Goal: Task Accomplishment & Management: Manage account settings

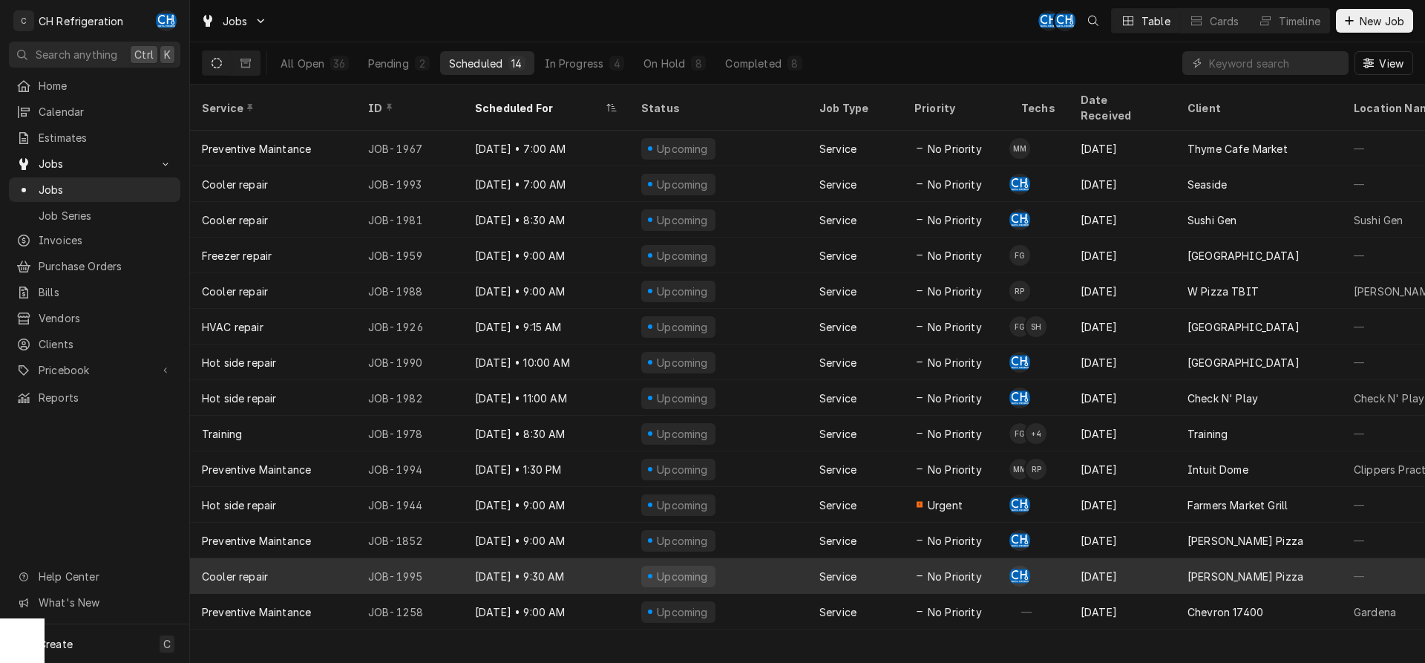
click at [1155, 558] on div "Sep 22" at bounding box center [1122, 576] width 107 height 36
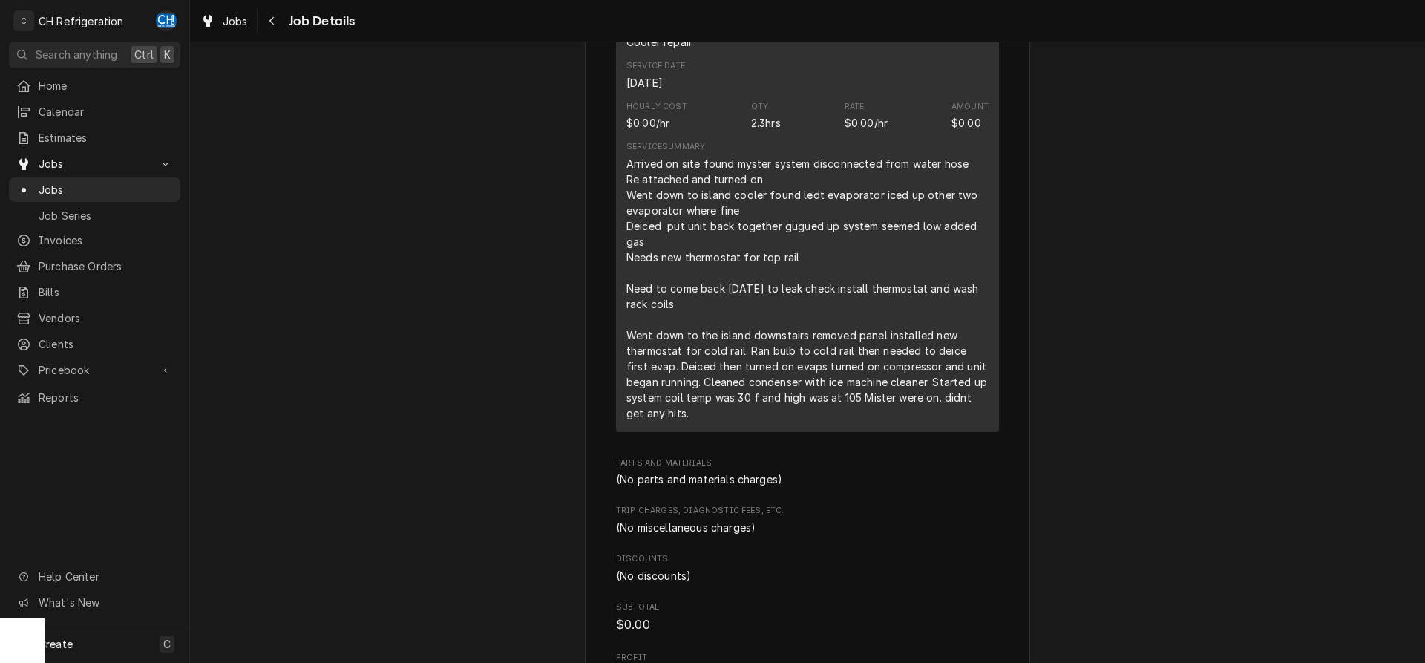
scroll to position [2802, 0]
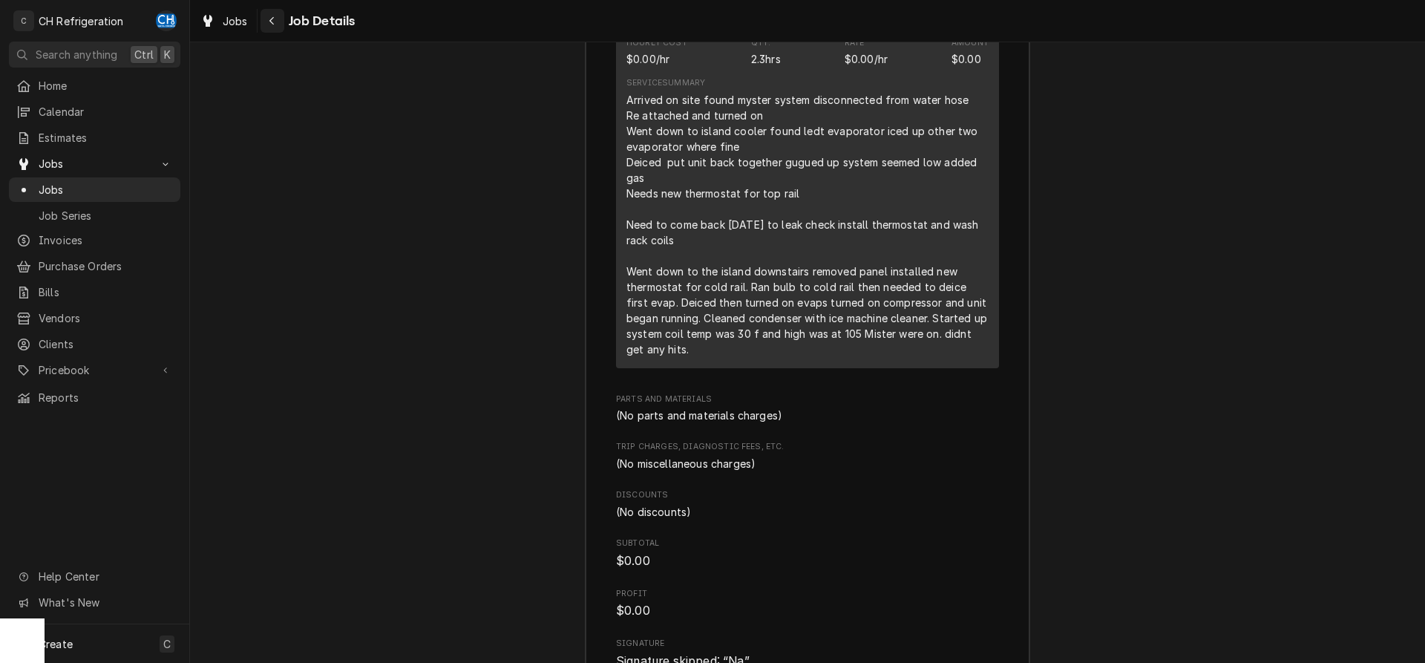
click at [283, 24] on button "Navigate back" at bounding box center [273, 21] width 24 height 24
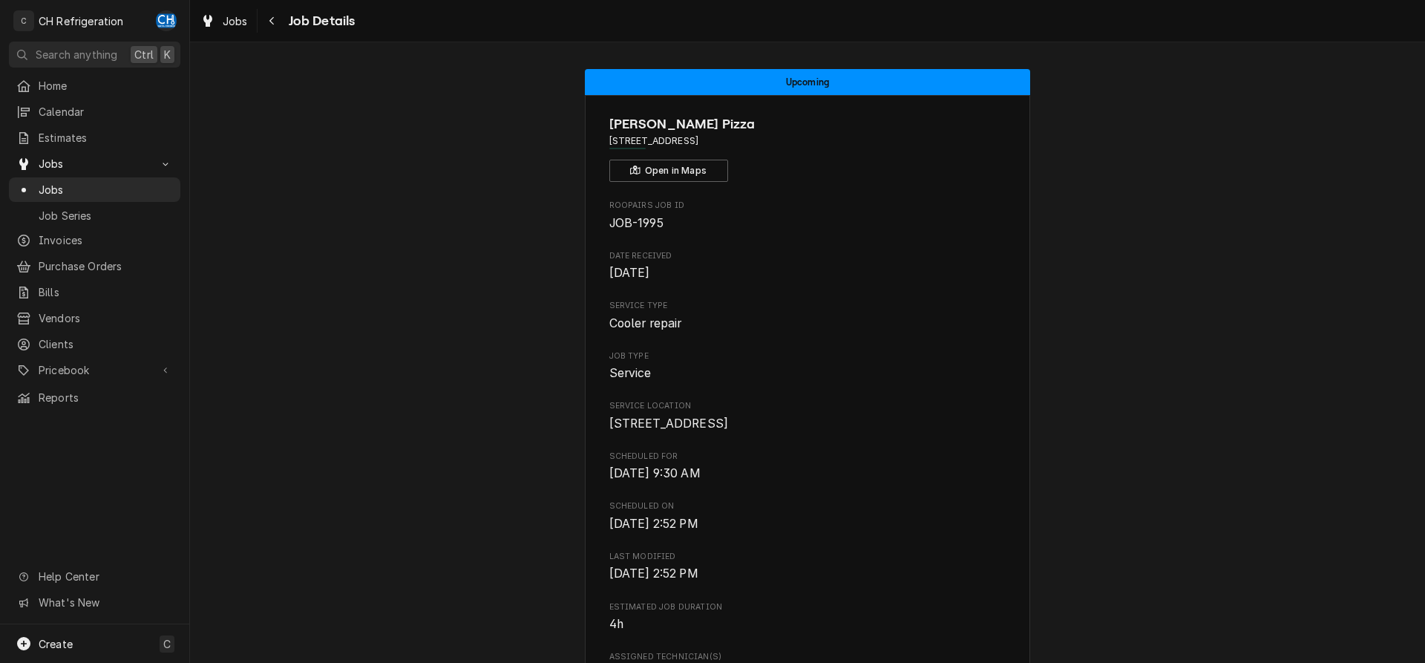
scroll to position [656, 0]
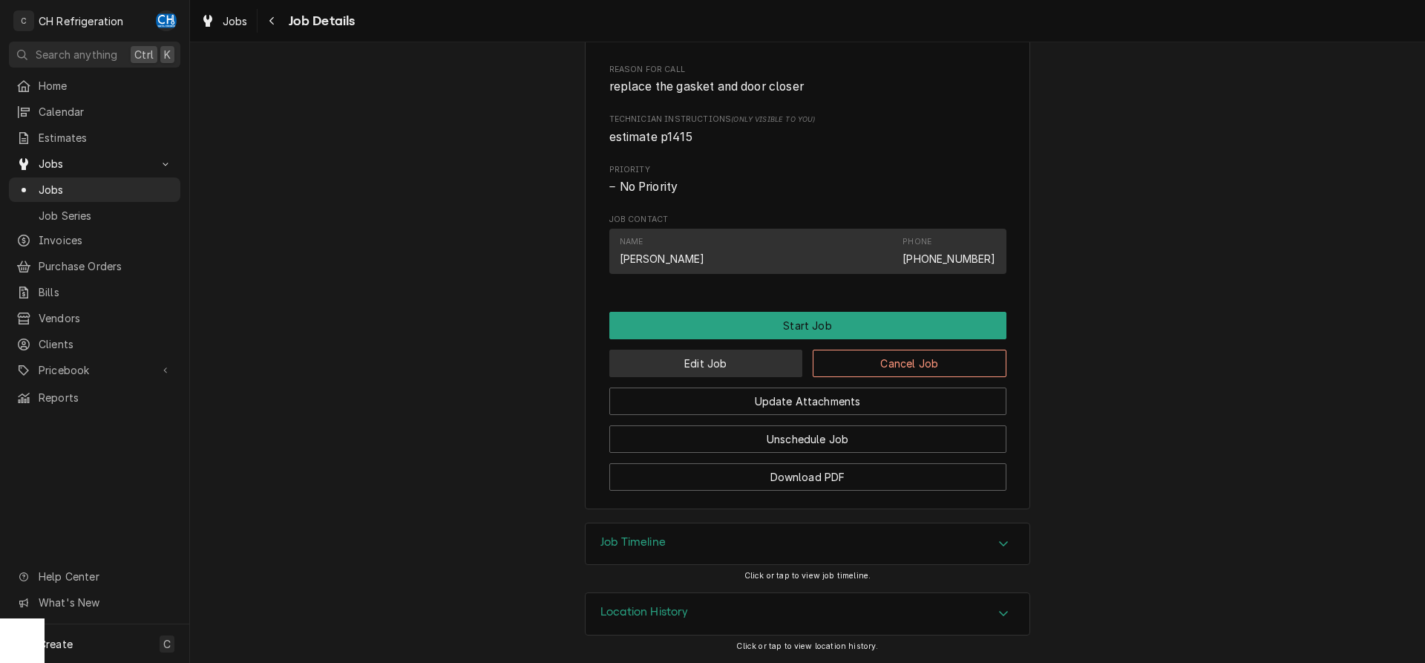
click at [730, 359] on button "Edit Job" at bounding box center [707, 363] width 194 height 27
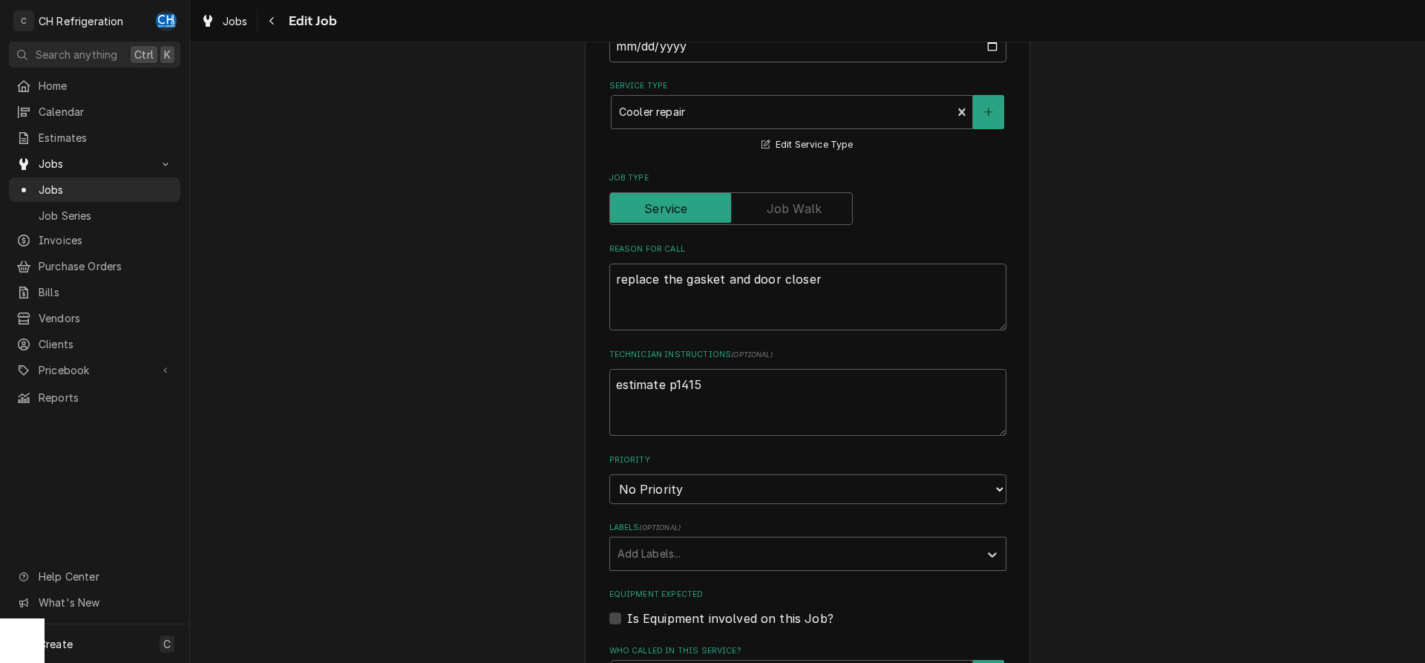
type textarea "x"
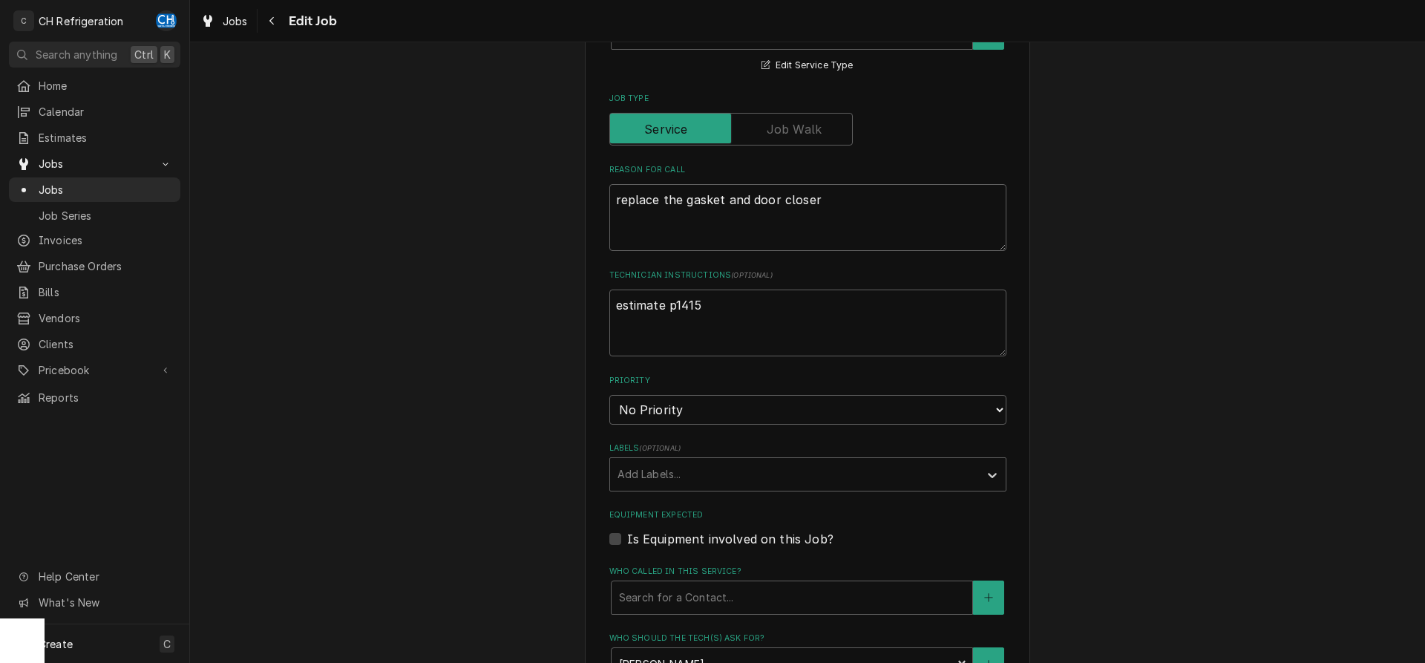
scroll to position [530, 0]
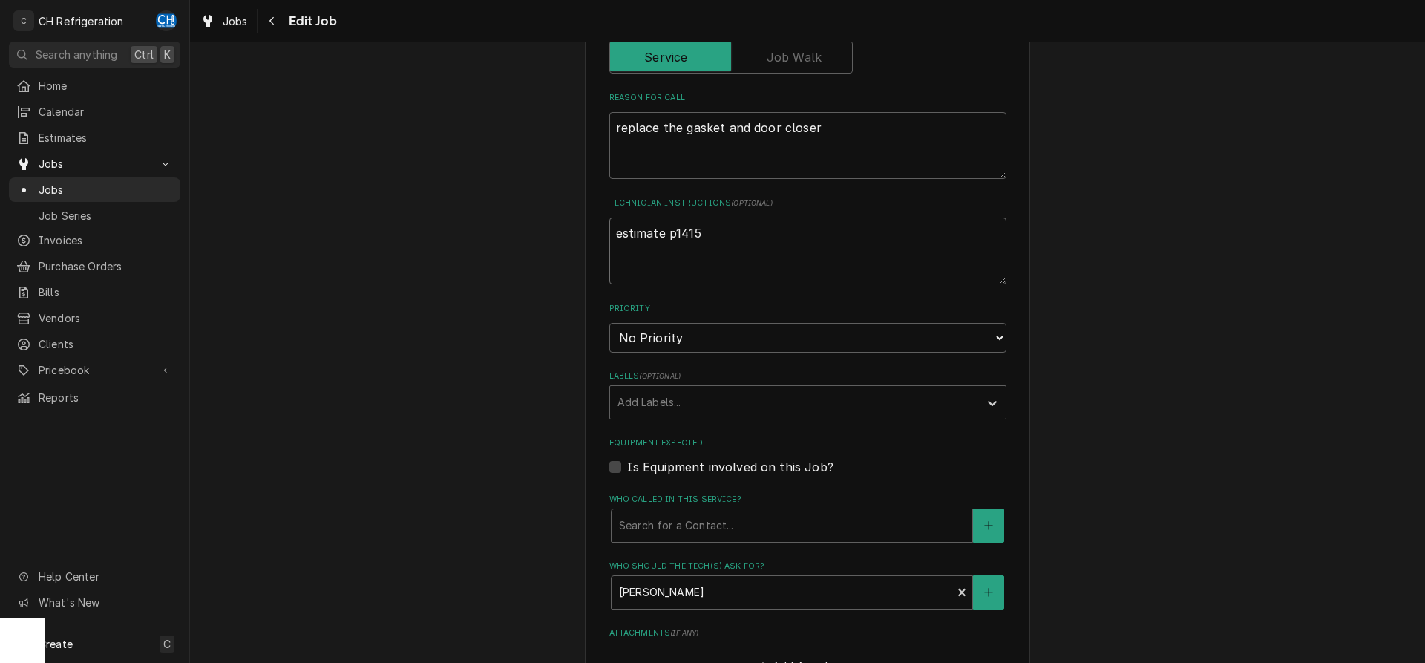
click at [783, 238] on textarea "estimate p1415" at bounding box center [808, 251] width 397 height 67
type textarea "estimate p1415"
type textarea "x"
type textarea "estimate p1415 p"
type textarea "x"
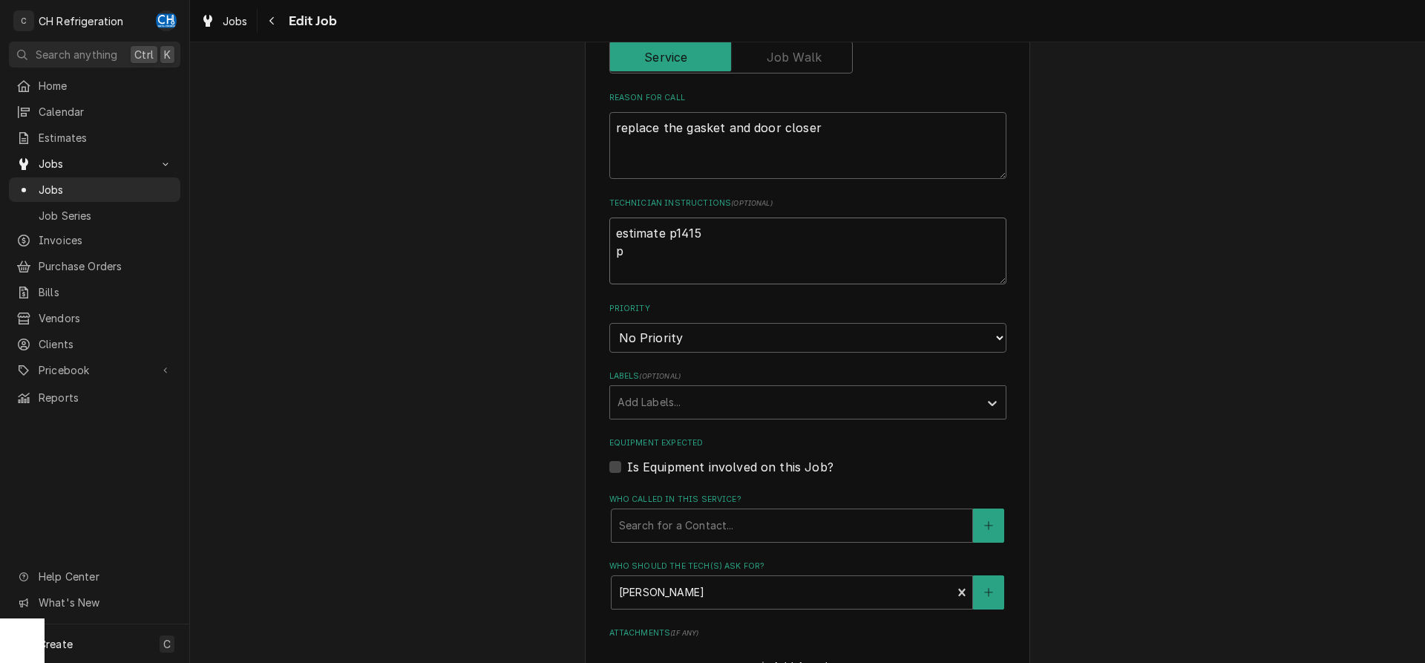
type textarea "estimate p1415 pa"
type textarea "x"
type textarea "estimate p1415 par"
type textarea "x"
type textarea "estimate p1415 part"
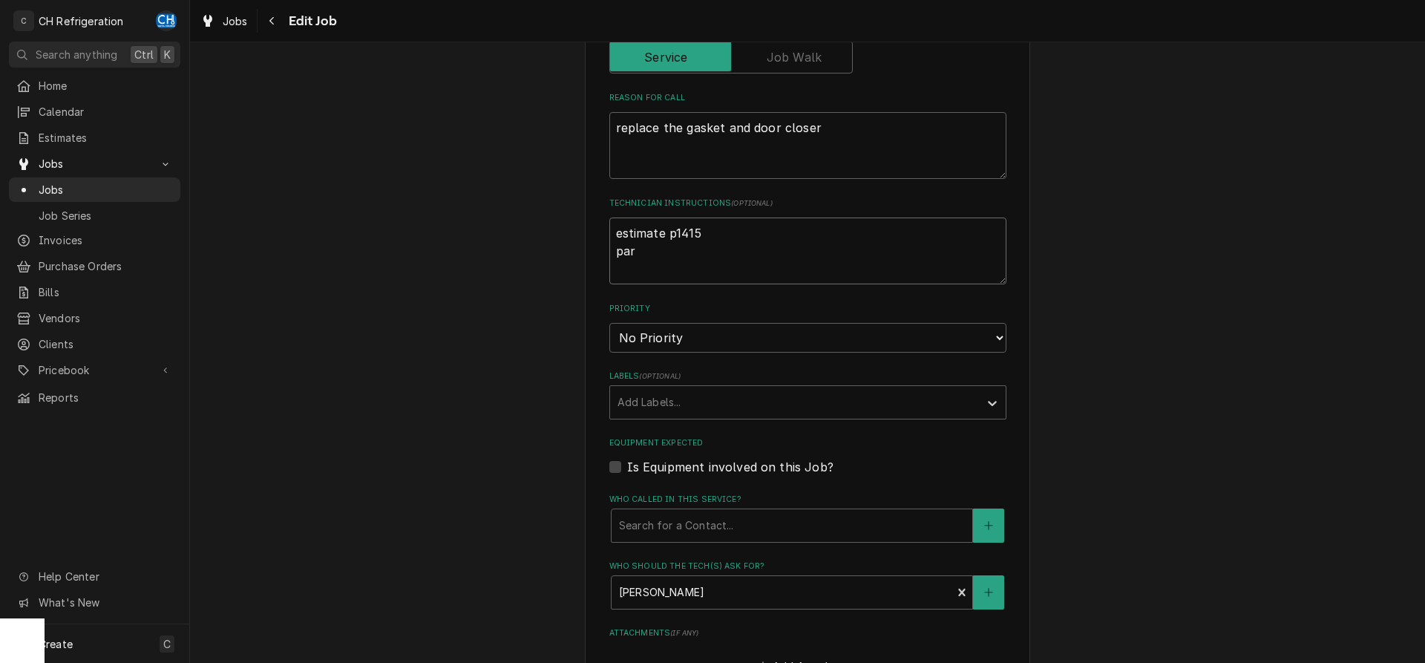
type textarea "x"
type textarea "estimate p1415 parts"
type textarea "x"
type textarea "estimate p1415 parts"
type textarea "x"
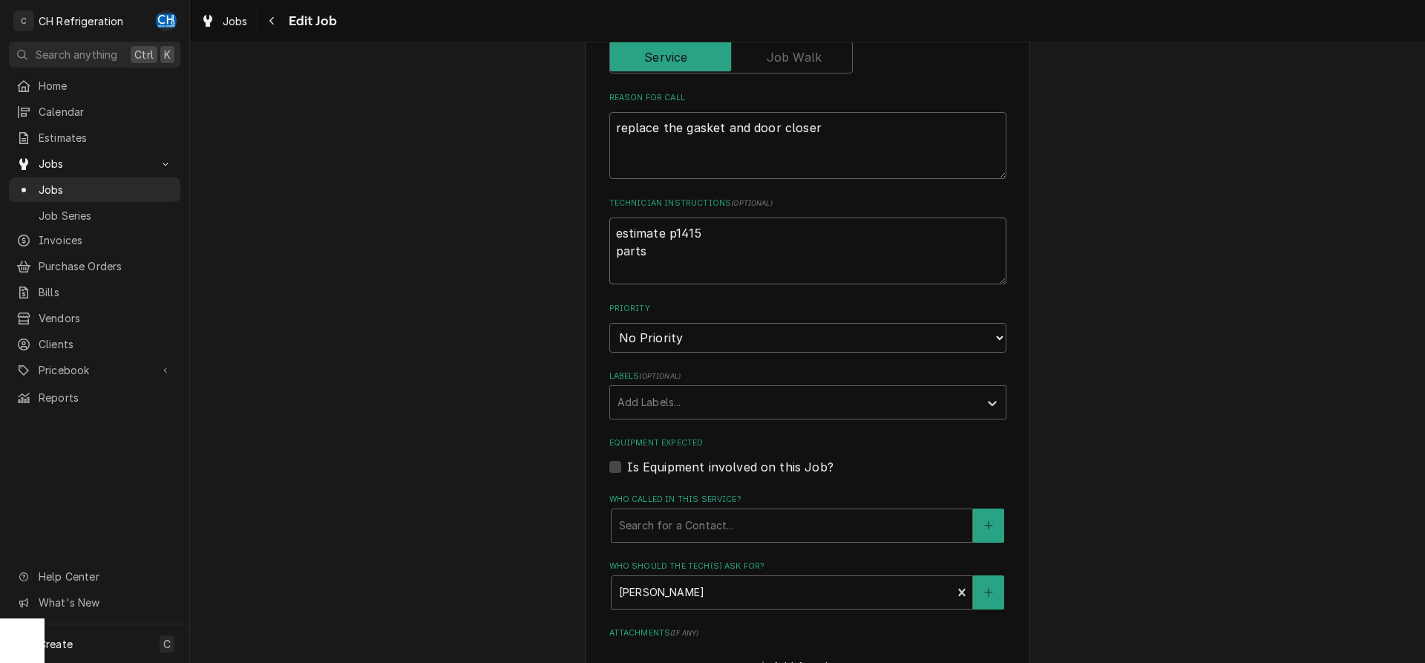
type textarea "estimate p1415 parts o"
type textarea "x"
type textarea "estimate p1415 parts or"
type textarea "x"
type textarea "estimate p1415 parts ord"
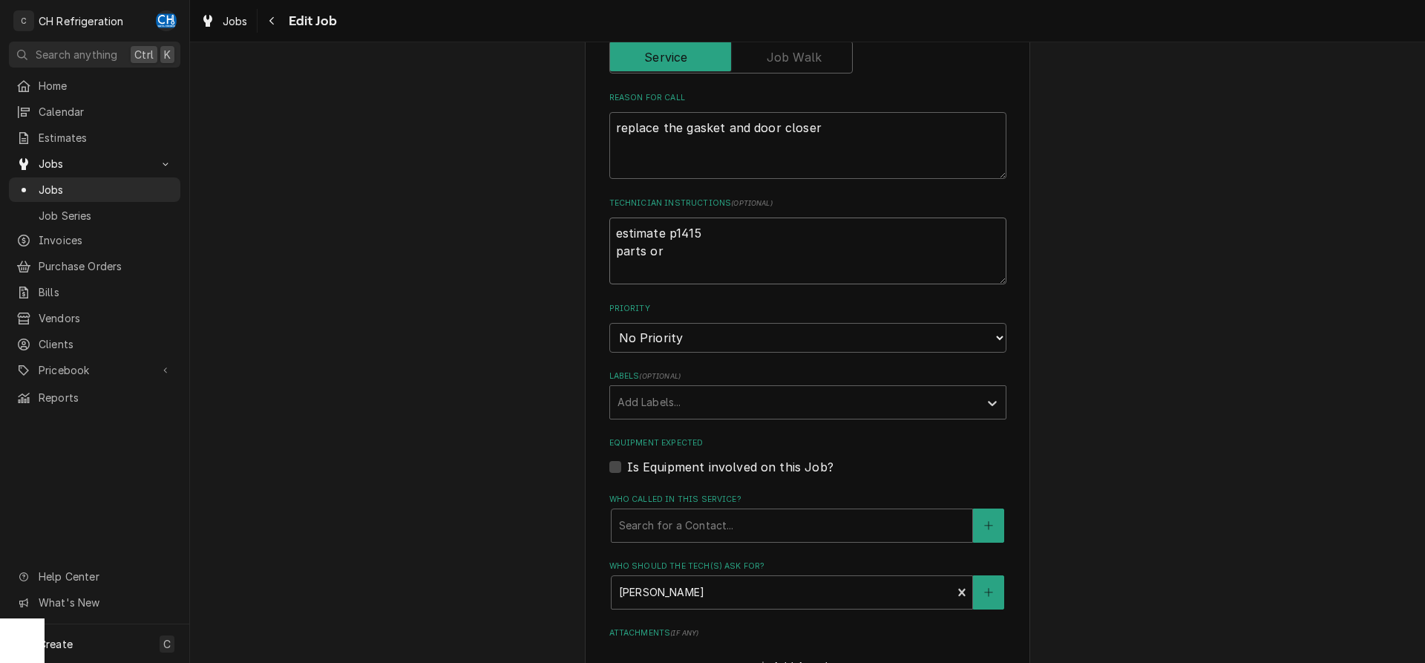
type textarea "x"
type textarea "estimate p1415 parts orde"
type textarea "x"
type textarea "estimate p1415 parts order"
type textarea "x"
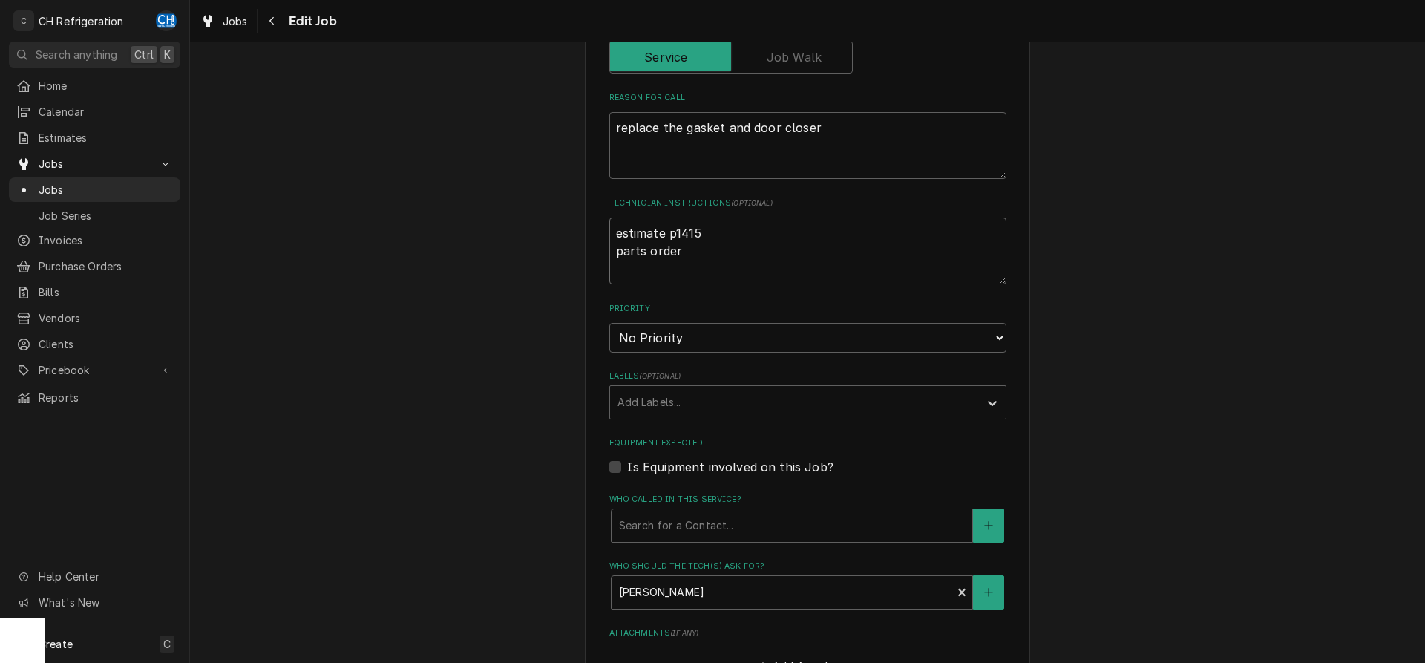
type textarea "estimate p1415 parts ordere"
type textarea "x"
type textarea "estimate p1415 parts ordered"
type textarea "x"
type textarea "estimate p1415 parts ordered"
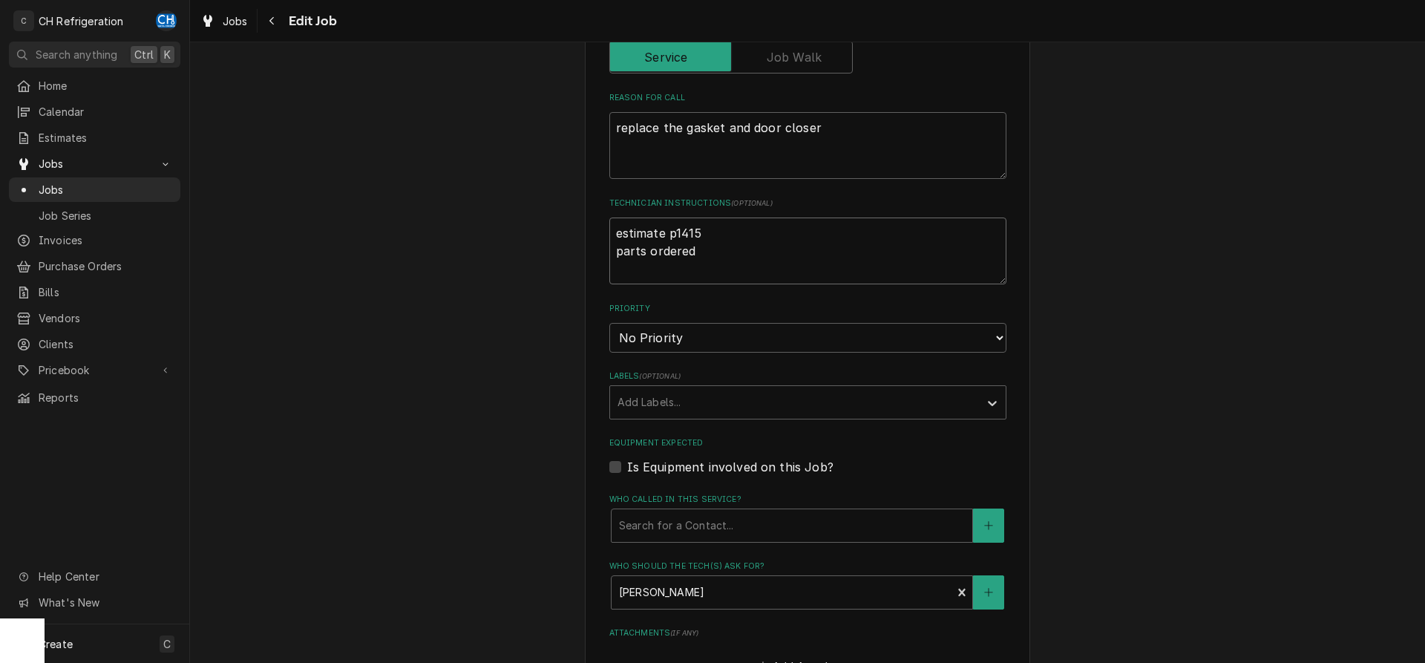
type textarea "x"
type textarea "estimate p1415 parts ordered f"
type textarea "x"
type textarea "estimate p1415 parts ordered fr"
type textarea "x"
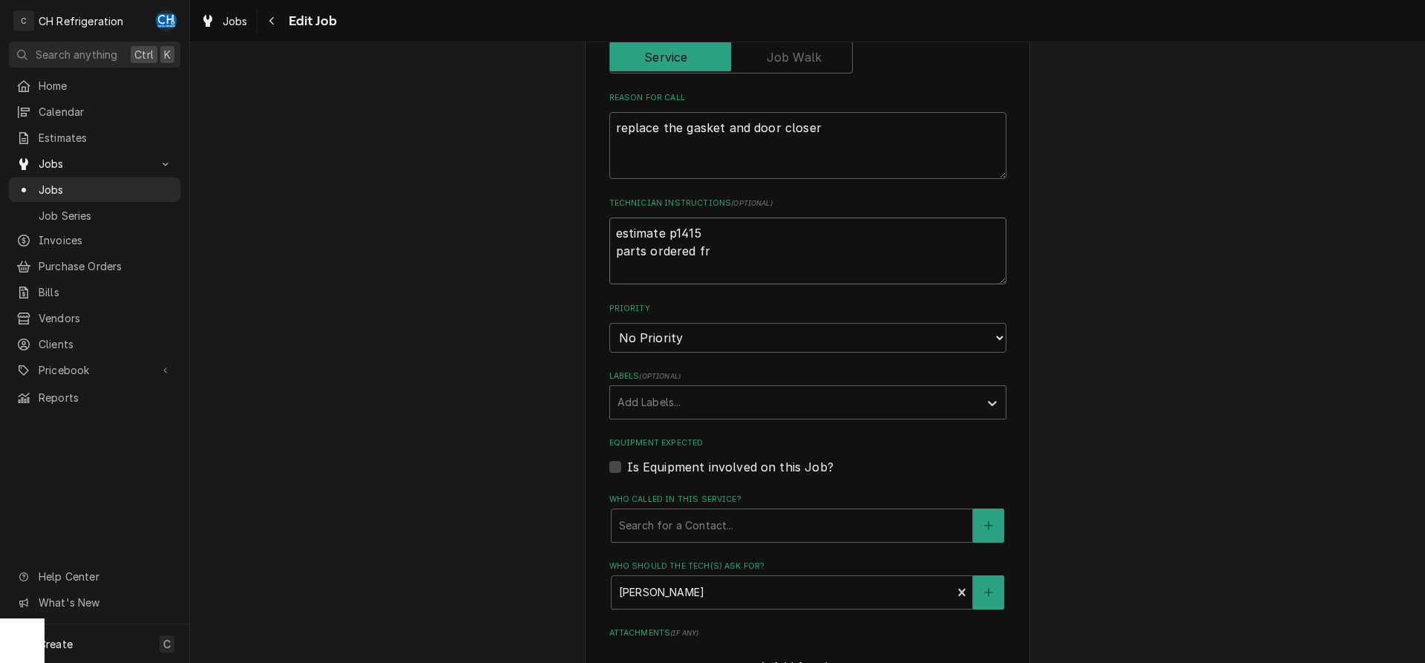
type textarea "estimate p1415 parts ordered fro"
type textarea "x"
type textarea "estimate p1415 parts ordered from"
type textarea "x"
type textarea "estimate p1415 parts ordered from"
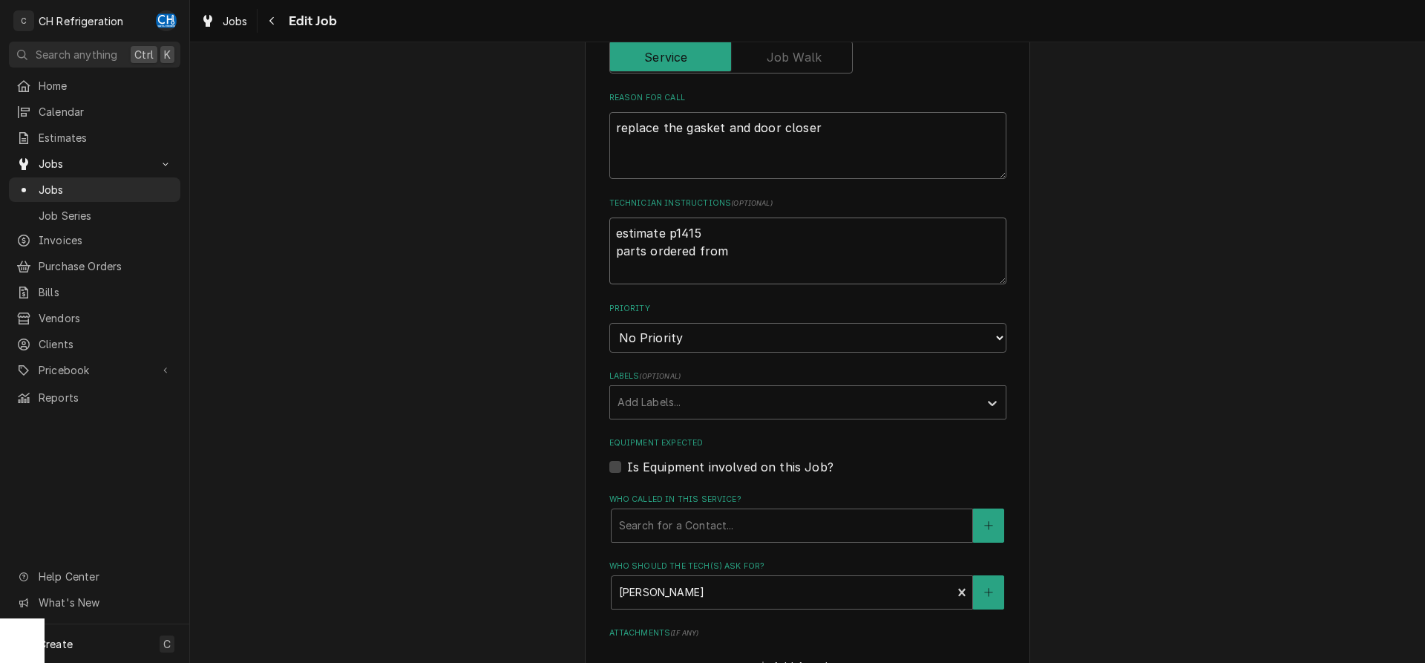
type textarea "x"
type textarea "estimate p1415 parts ordered from c"
type textarea "x"
type textarea "estimate p1415 parts ordered from ca"
type textarea "x"
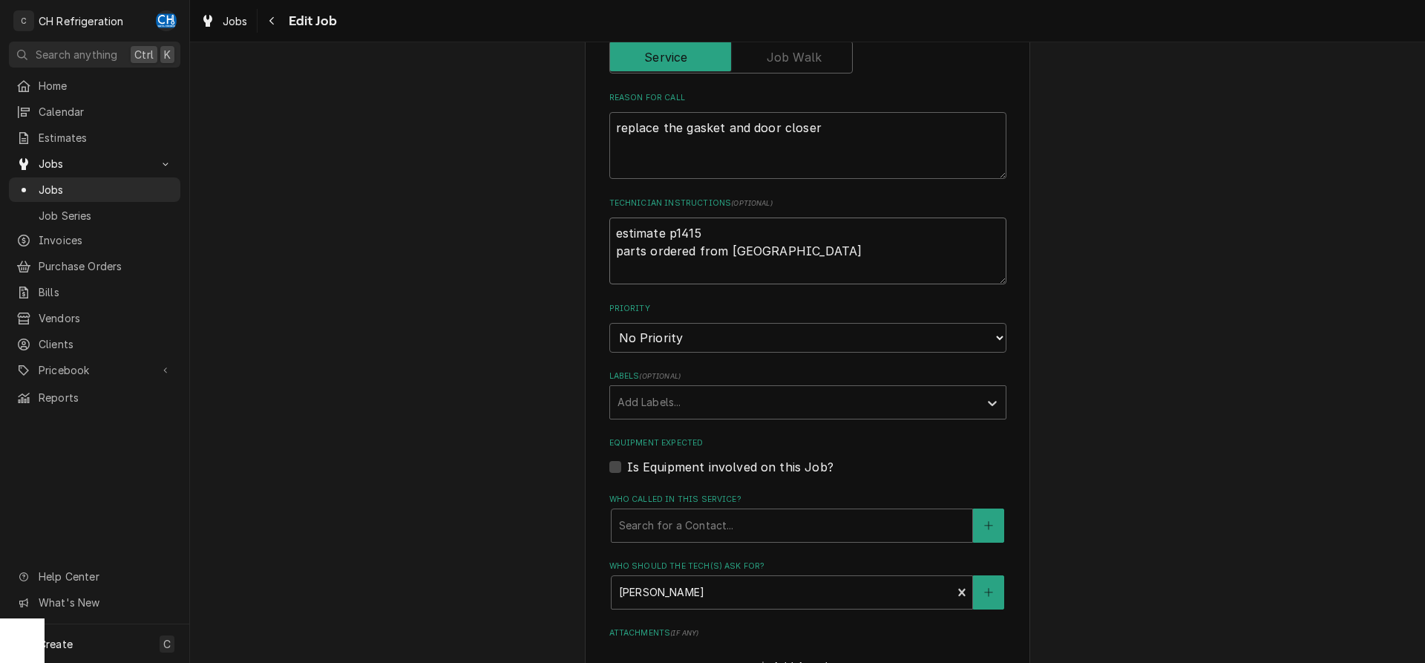
type textarea "estimate p1415 parts ordered from cas"
type textarea "x"
type textarea "estimate p1415 parts ordered from case"
type textarea "x"
type textarea "estimate p1415 parts ordered from casep"
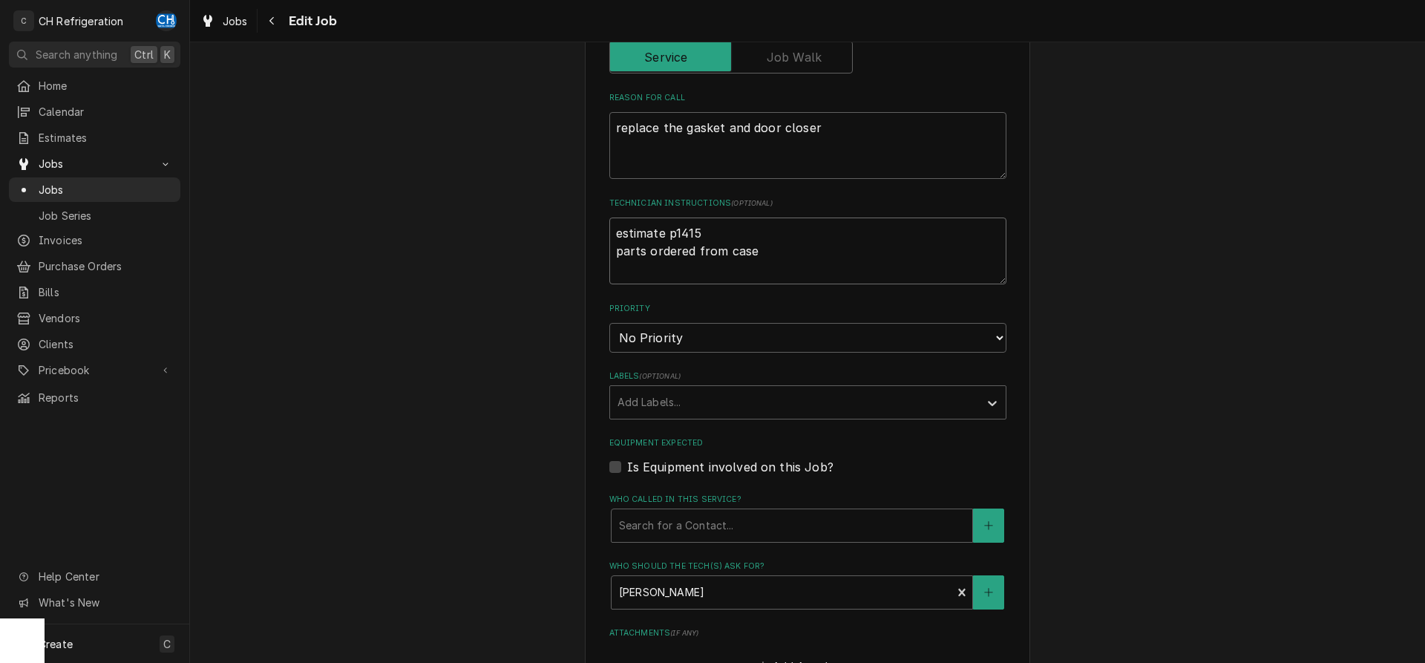
type textarea "x"
type textarea "estimate p1415 parts ordered from casepa"
type textarea "x"
type textarea "estimate p1415 parts ordered from casepar"
type textarea "x"
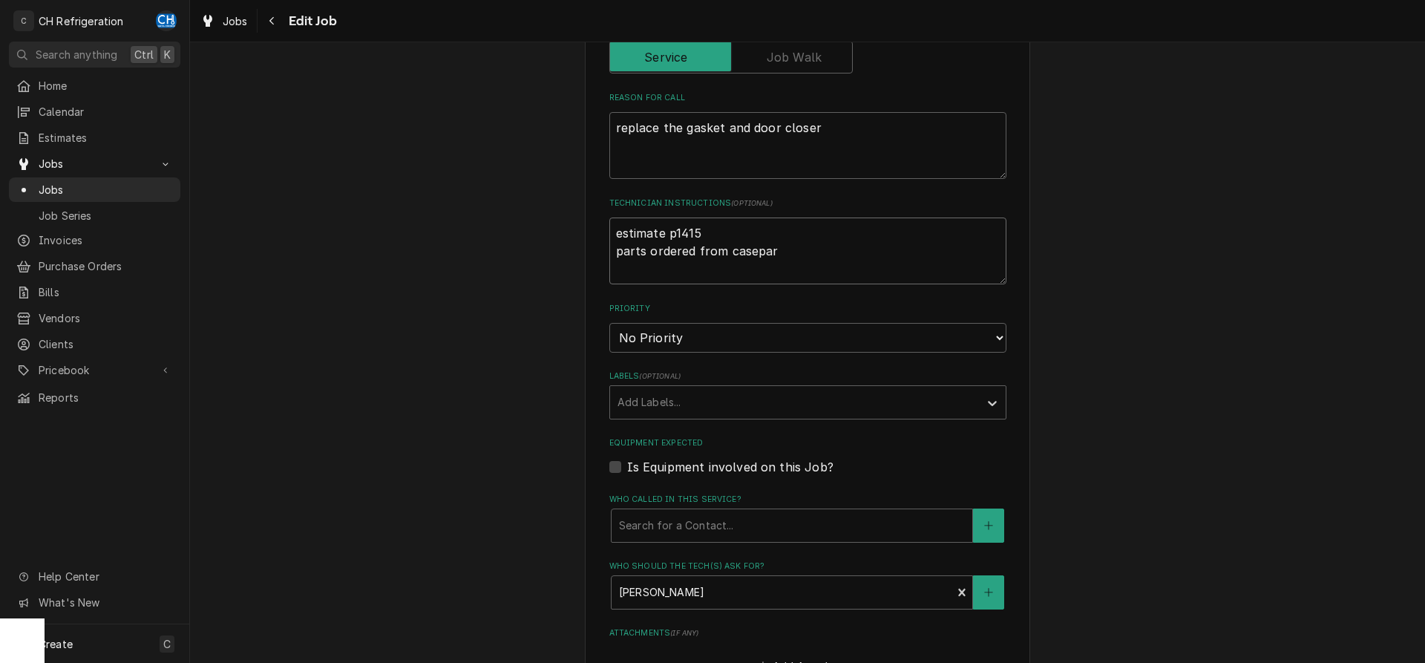
type textarea "estimate p1415 parts ordered from casepart"
type textarea "x"
type textarea "estimate p1415 parts ordered from caseparts"
type textarea "x"
type textarea "estimate p1415 parts ordered from caseparts"
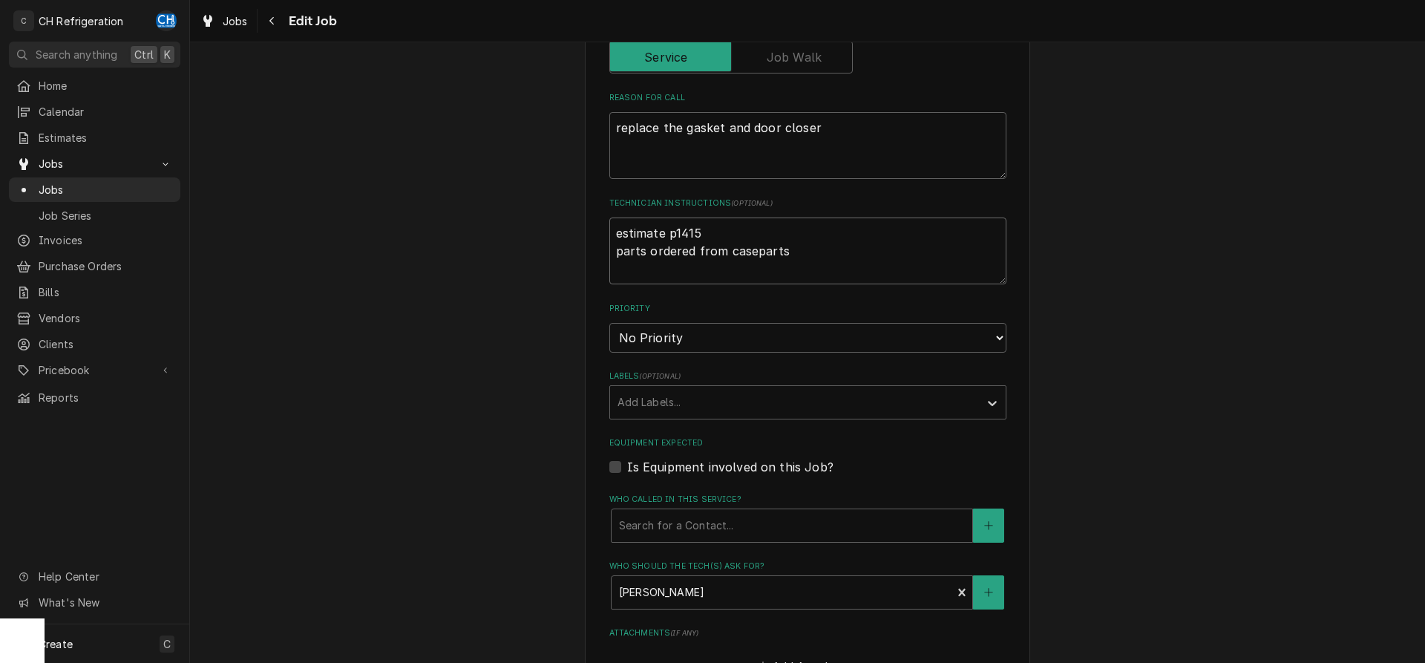
type textarea "x"
type textarea "estimate p1415 parts ordered from caseparts 9"
type textarea "x"
type textarea "estimate p1415 parts ordered from caseparts 9/"
type textarea "x"
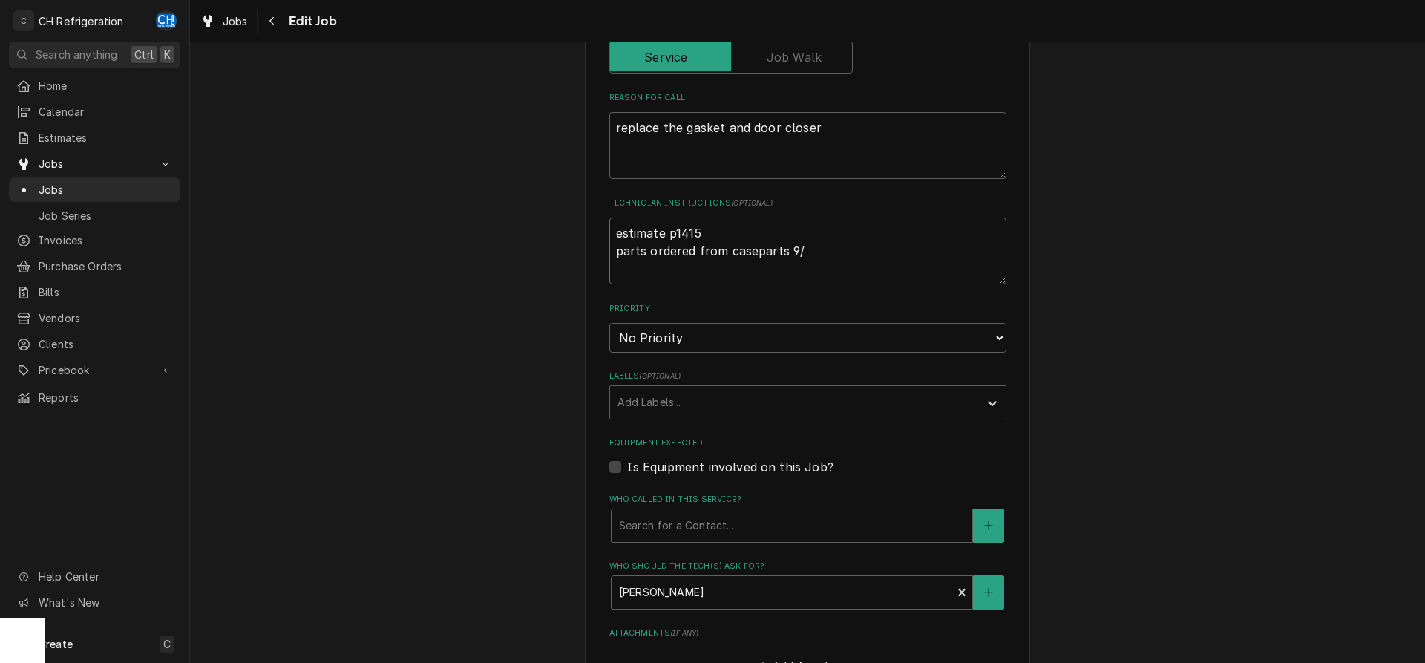
type textarea "estimate p1415 parts ordered from caseparts 9/2"
type textarea "x"
type textarea "estimate p1415 parts ordered from caseparts 9/22"
type textarea "x"
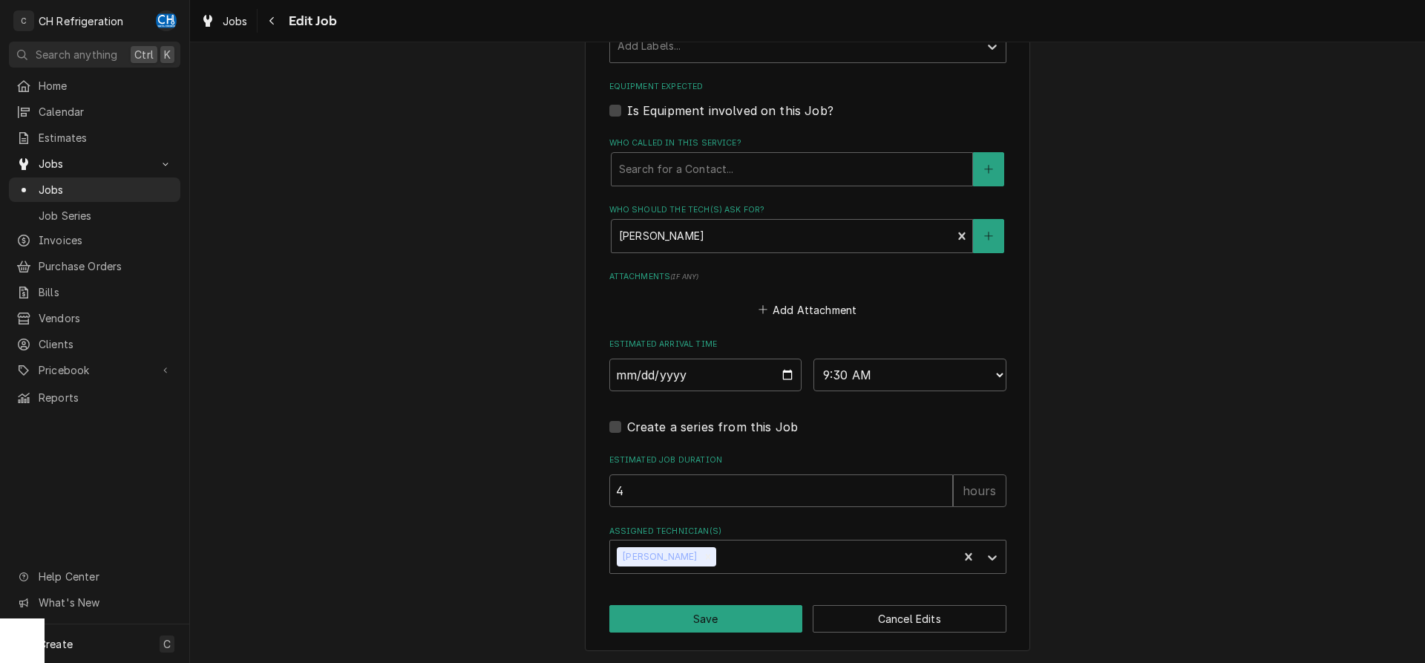
scroll to position [659, 0]
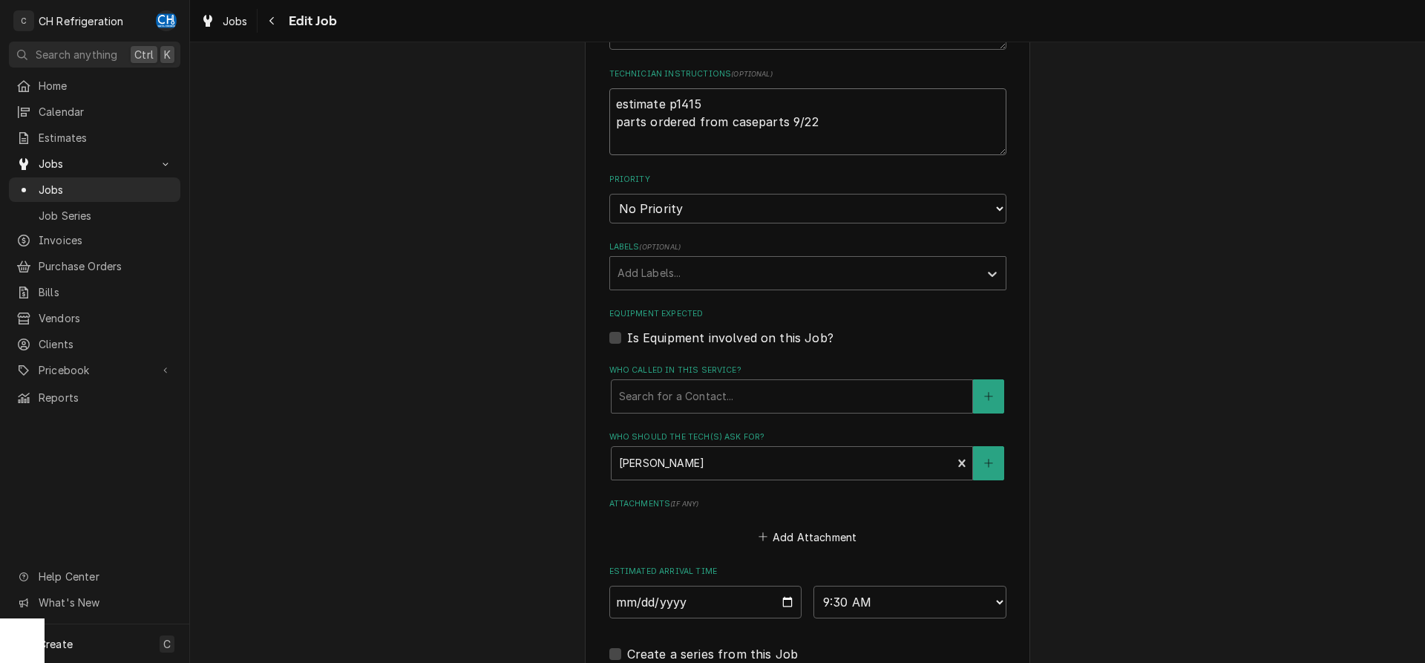
click at [611, 111] on textarea "estimate p1415 parts ordered from caseparts 9/22" at bounding box center [808, 121] width 397 height 67
type textarea "estimate p1415 parts ordered from caseparts 9/22"
type textarea "x"
type textarea "f estimate p1415 parts ordered from caseparts 9/22"
type textarea "x"
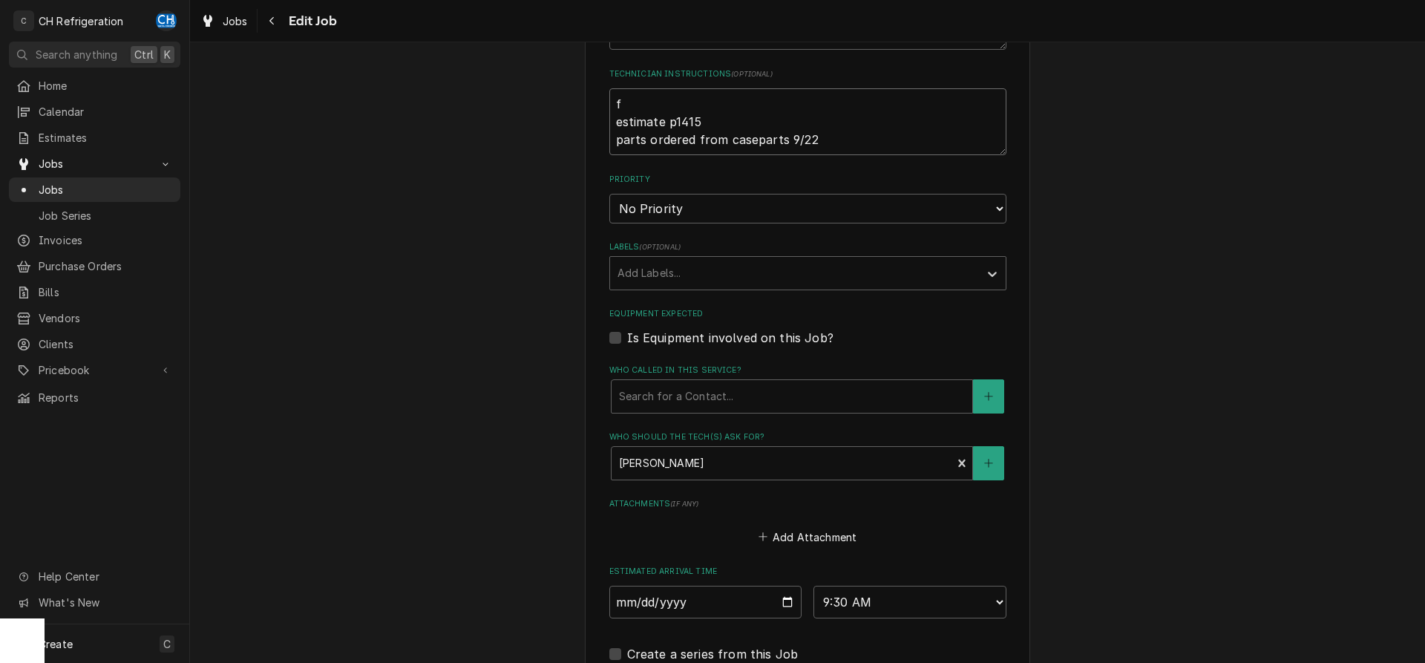
type textarea "fo estimate p1415 parts ordered from caseparts 9/22"
type textarea "x"
type textarea "for estimate p1415 parts ordered from caseparts 9/22"
type textarea "x"
type textarea "for estimate p1415 parts ordered from caseparts 9/22"
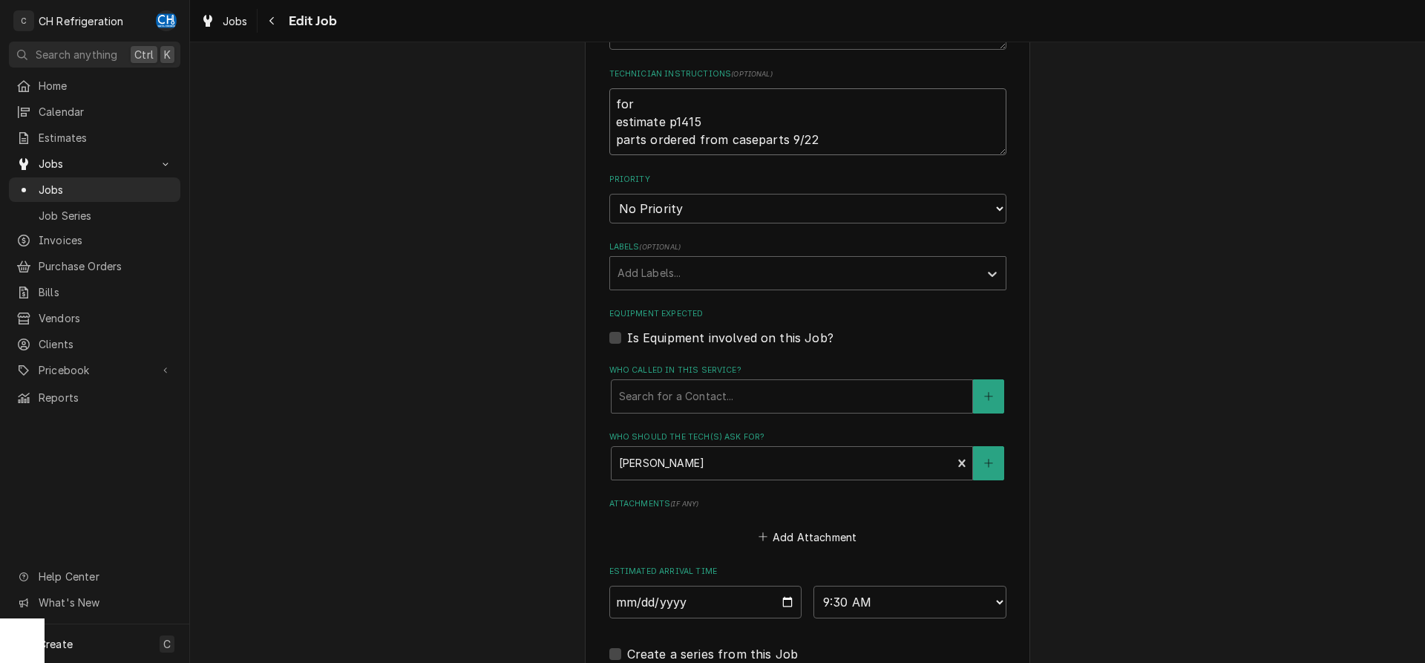
type textarea "x"
type textarea "for a estimate p1415 parts ordered from caseparts 9/22"
type textarea "x"
type textarea "for ad estimate p1415 parts ordered from caseparts 9/22"
type textarea "x"
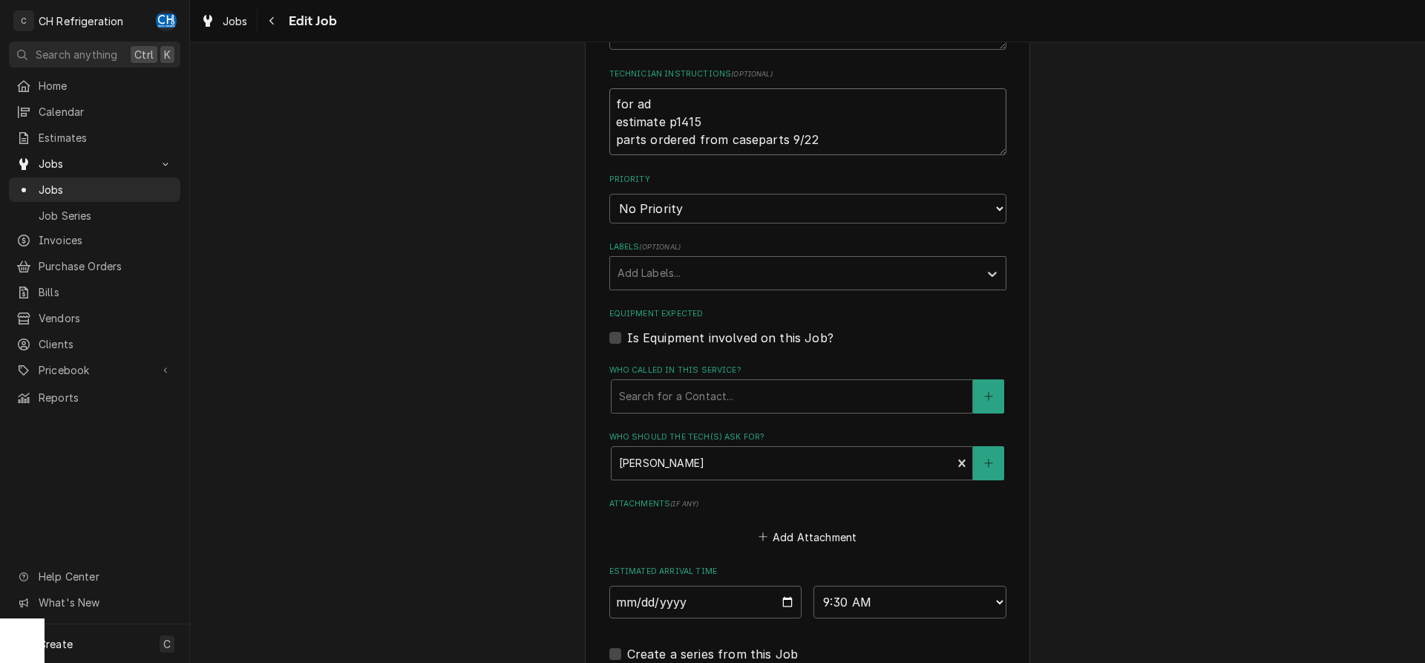
type textarea "for adm estimate p1415 parts ordered from caseparts 9/22"
type textarea "x"
type textarea "for admi estimate p1415 parts ordered from caseparts 9/22"
type textarea "x"
type textarea "for admin estimate p1415 parts ordered from caseparts 9/22"
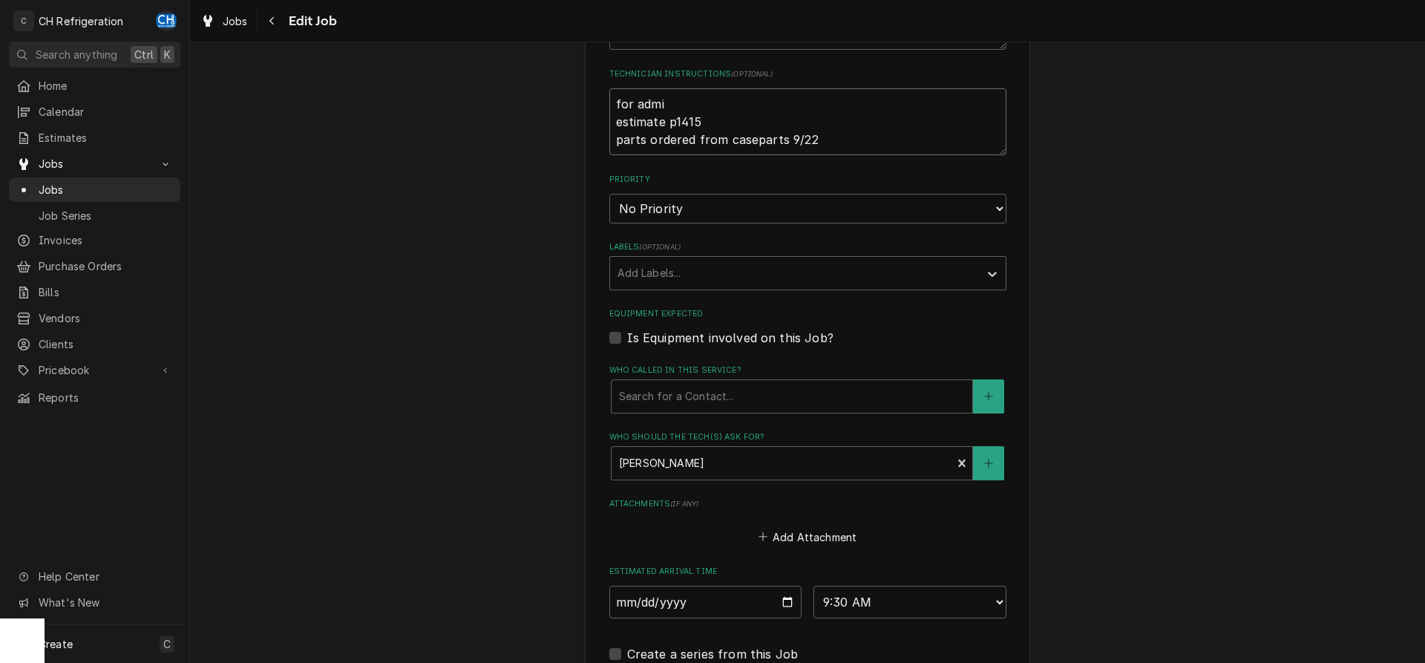
type textarea "x"
type textarea "for admin: estimate p1415 parts ordered from caseparts 9/22"
type textarea "x"
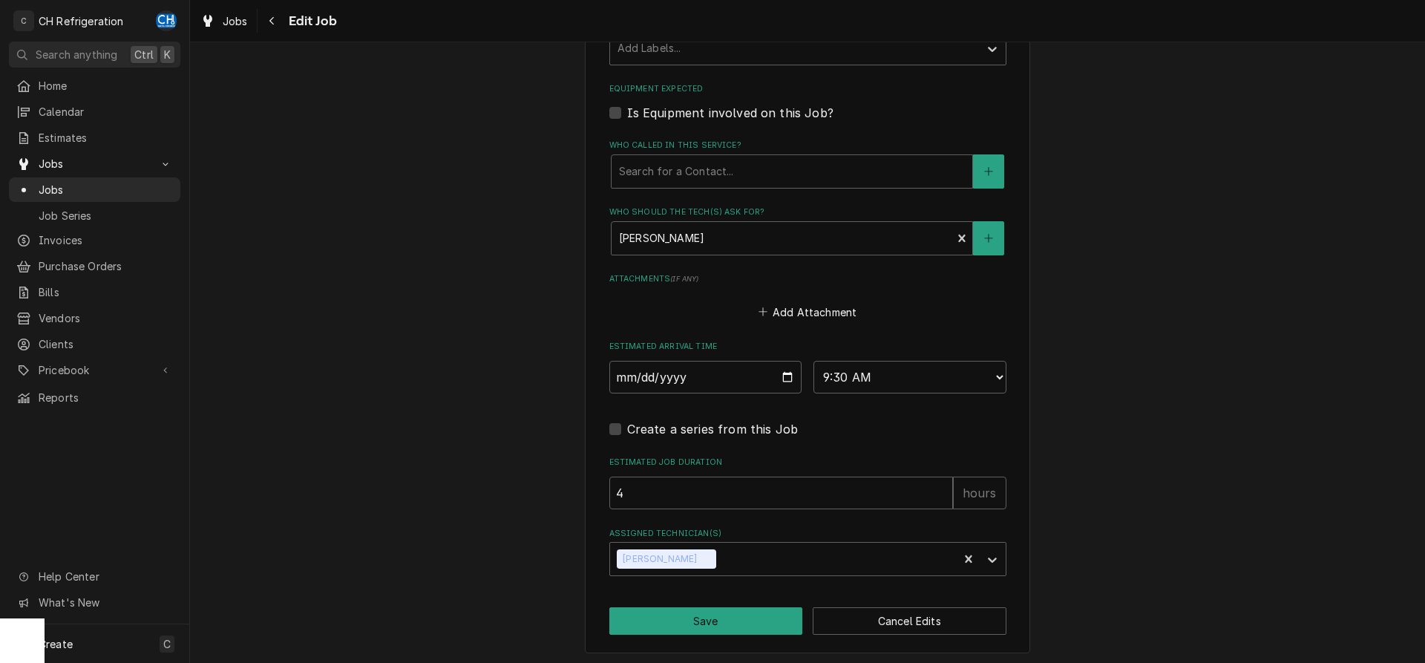
scroll to position [886, 0]
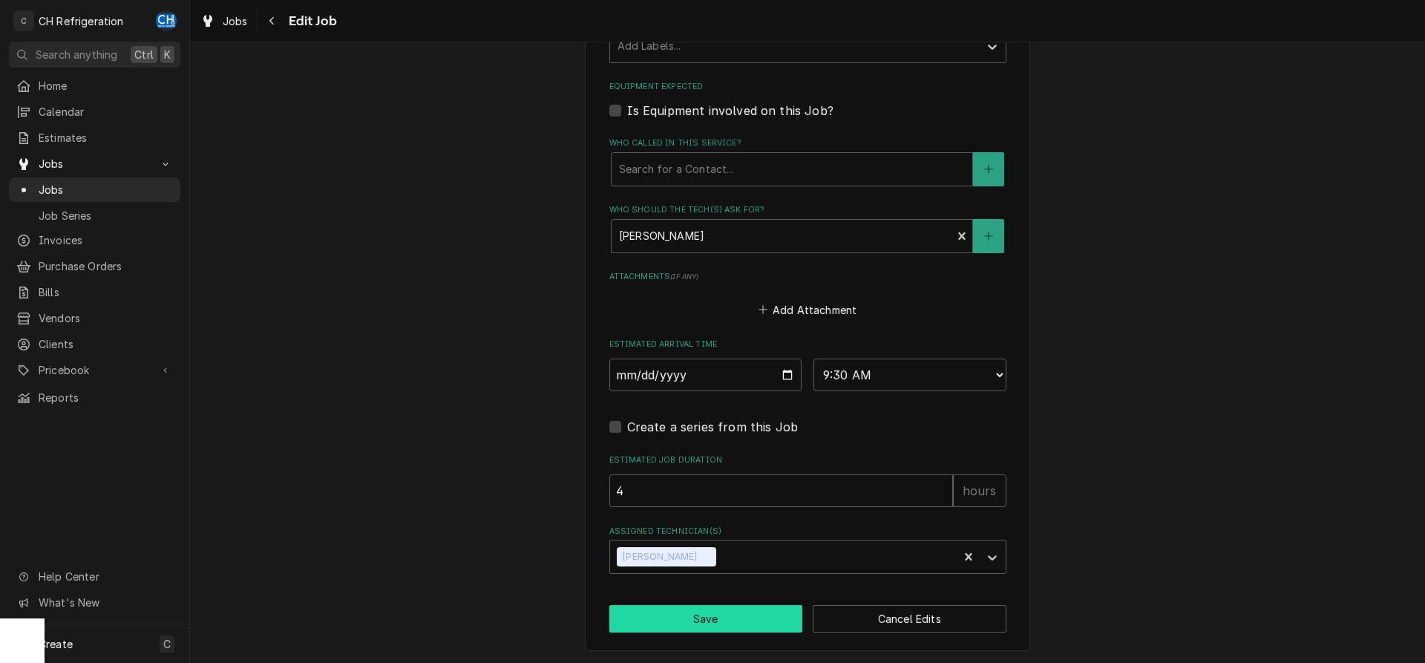
type textarea "for admin: estimate p1415 parts ordered from caseparts 9/22"
click at [736, 630] on button "Save" at bounding box center [707, 618] width 194 height 27
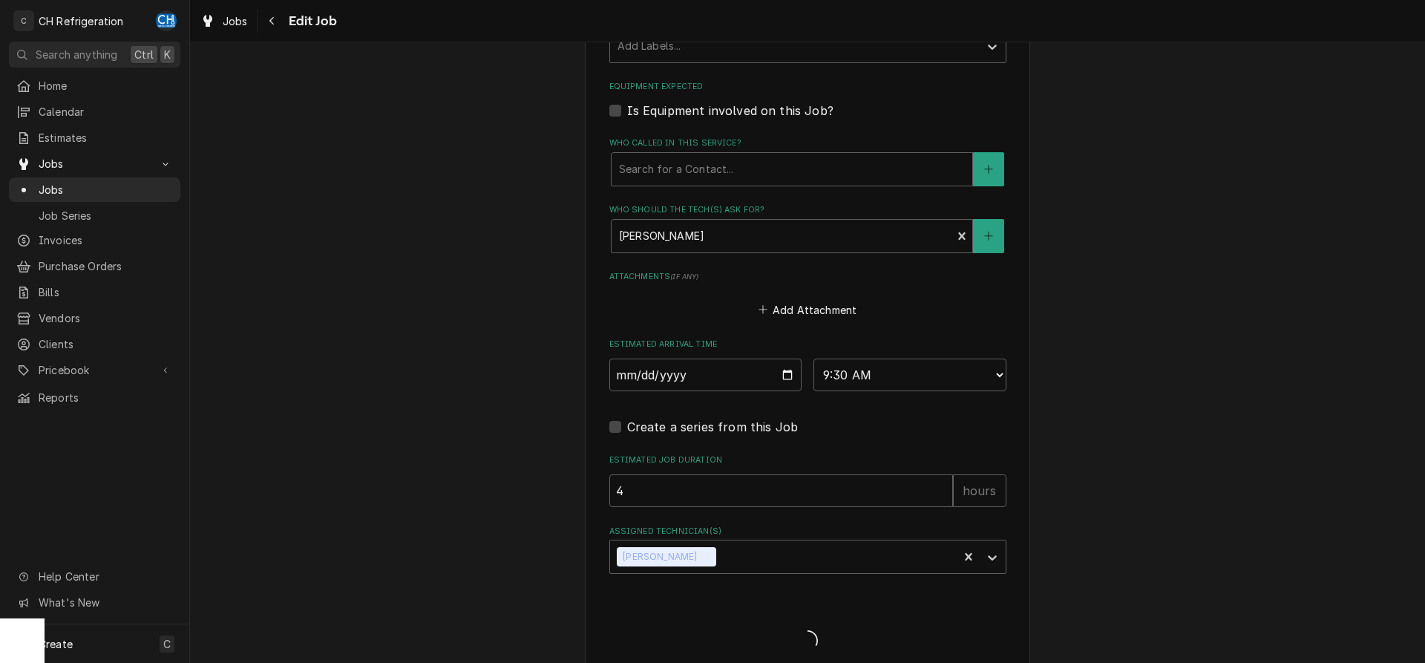
type textarea "x"
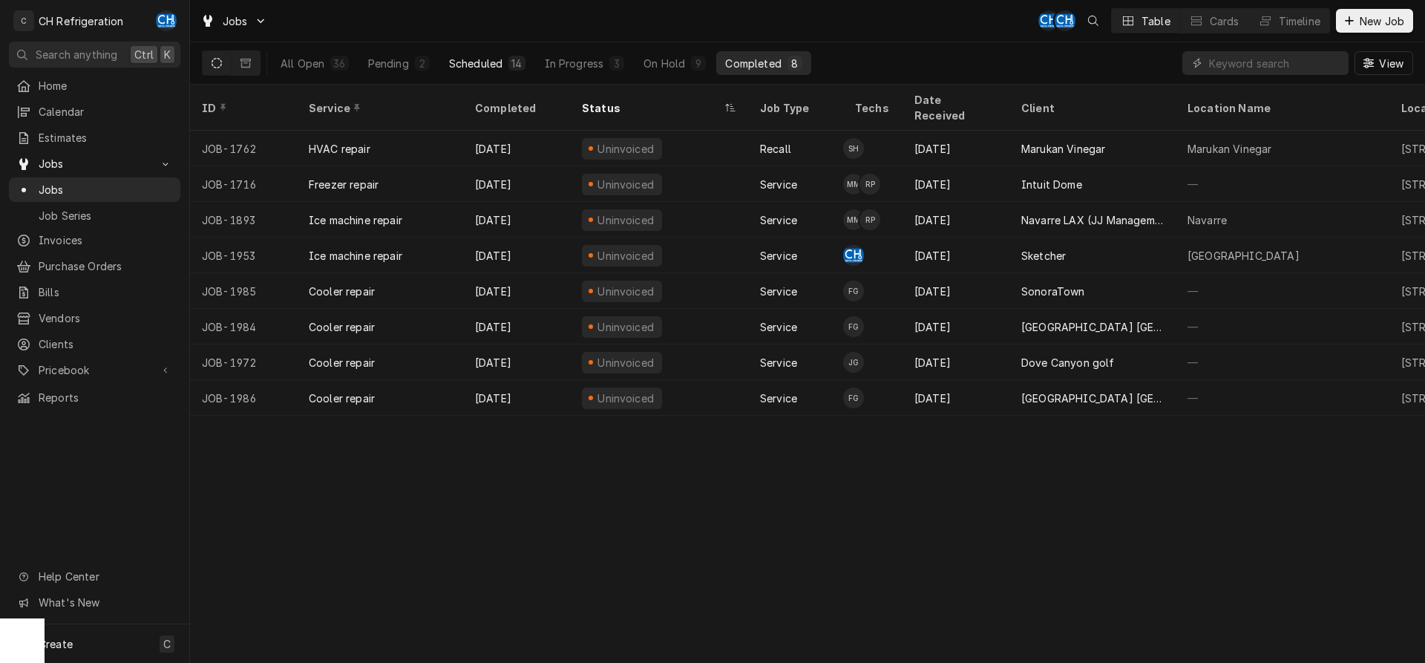
click at [501, 64] on div "Scheduled" at bounding box center [475, 64] width 53 height 16
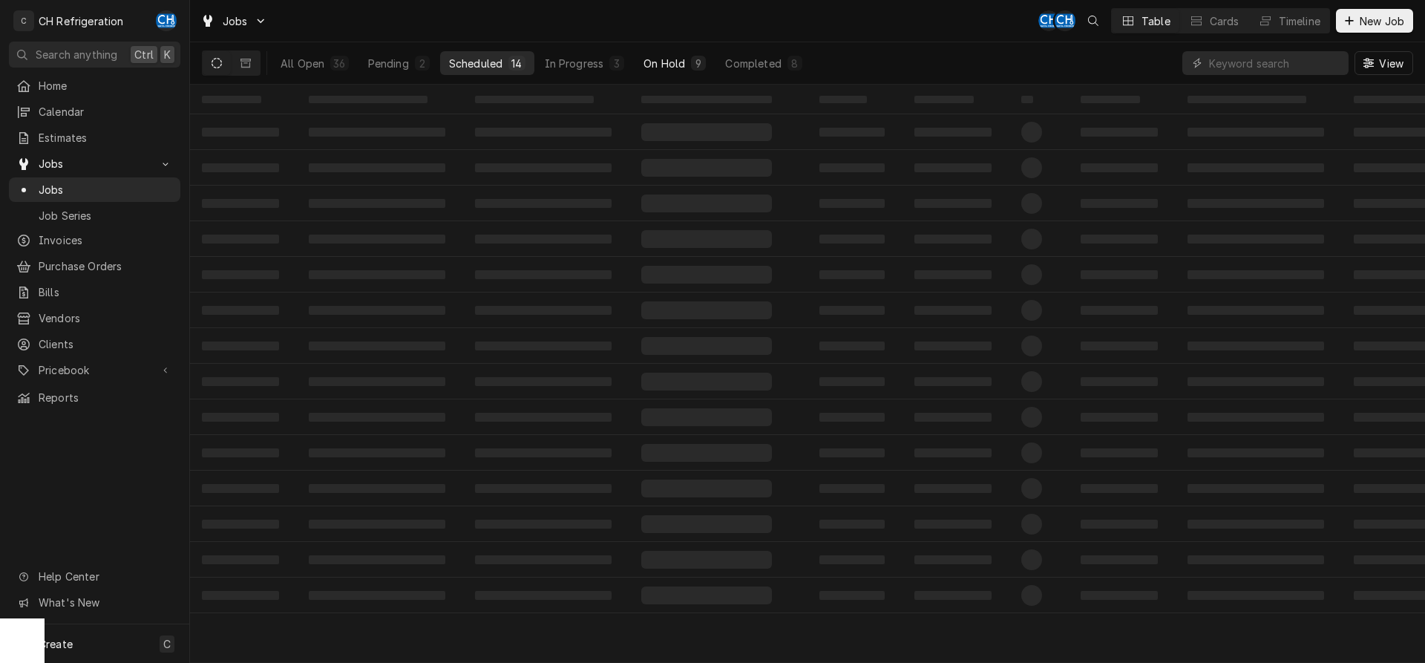
click at [642, 66] on button "On Hold 9" at bounding box center [675, 63] width 80 height 24
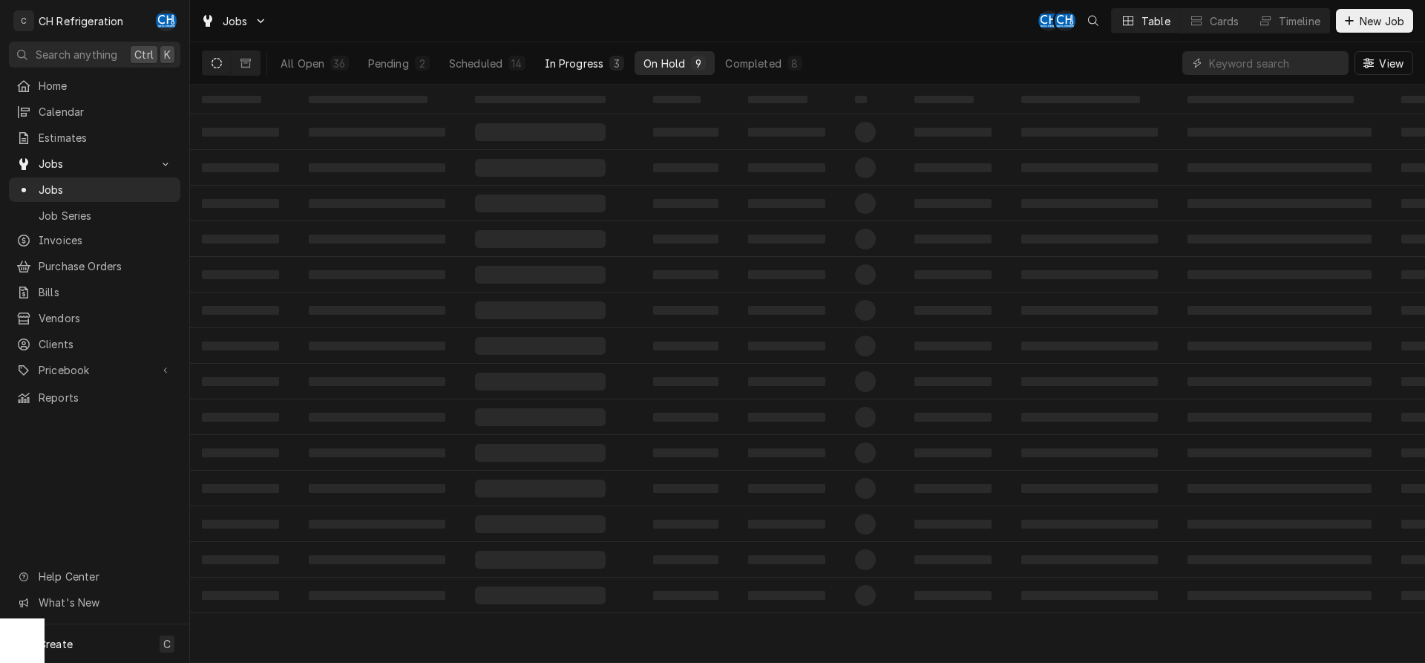
click at [604, 66] on button "In Progress 3" at bounding box center [585, 63] width 98 height 24
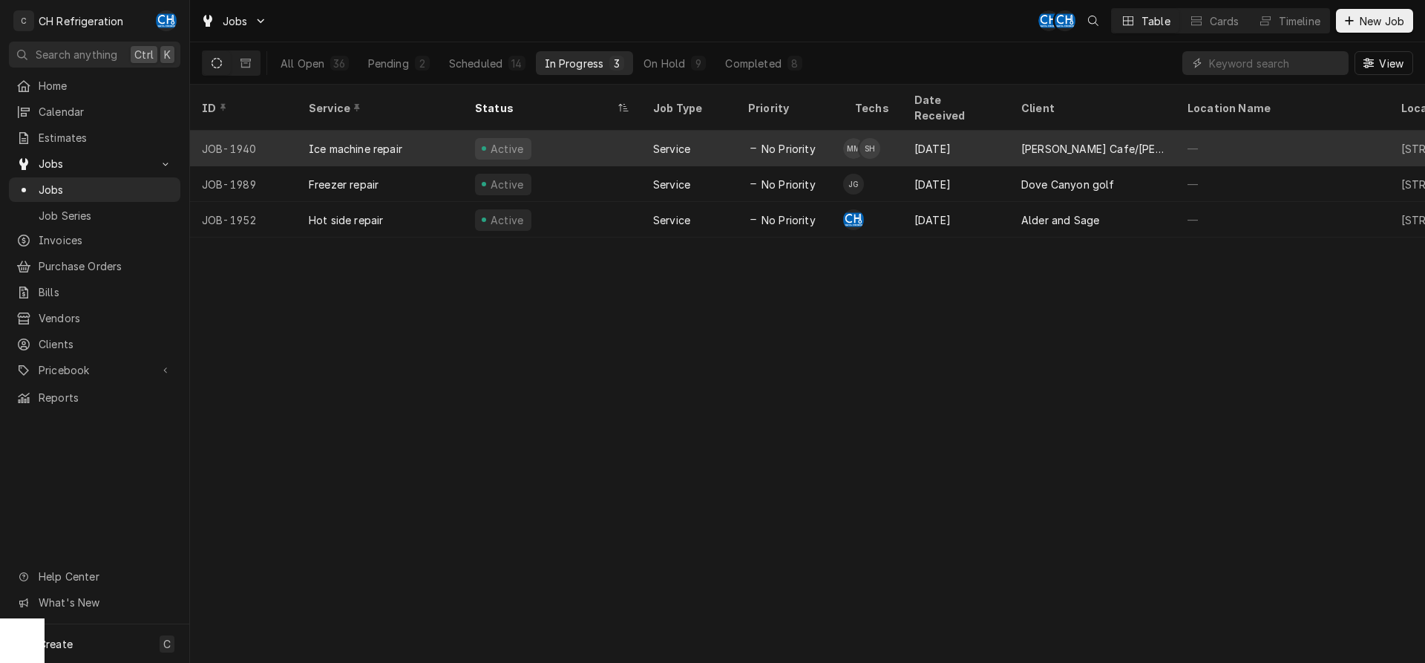
click at [1000, 147] on div "[DATE]" at bounding box center [956, 149] width 107 height 36
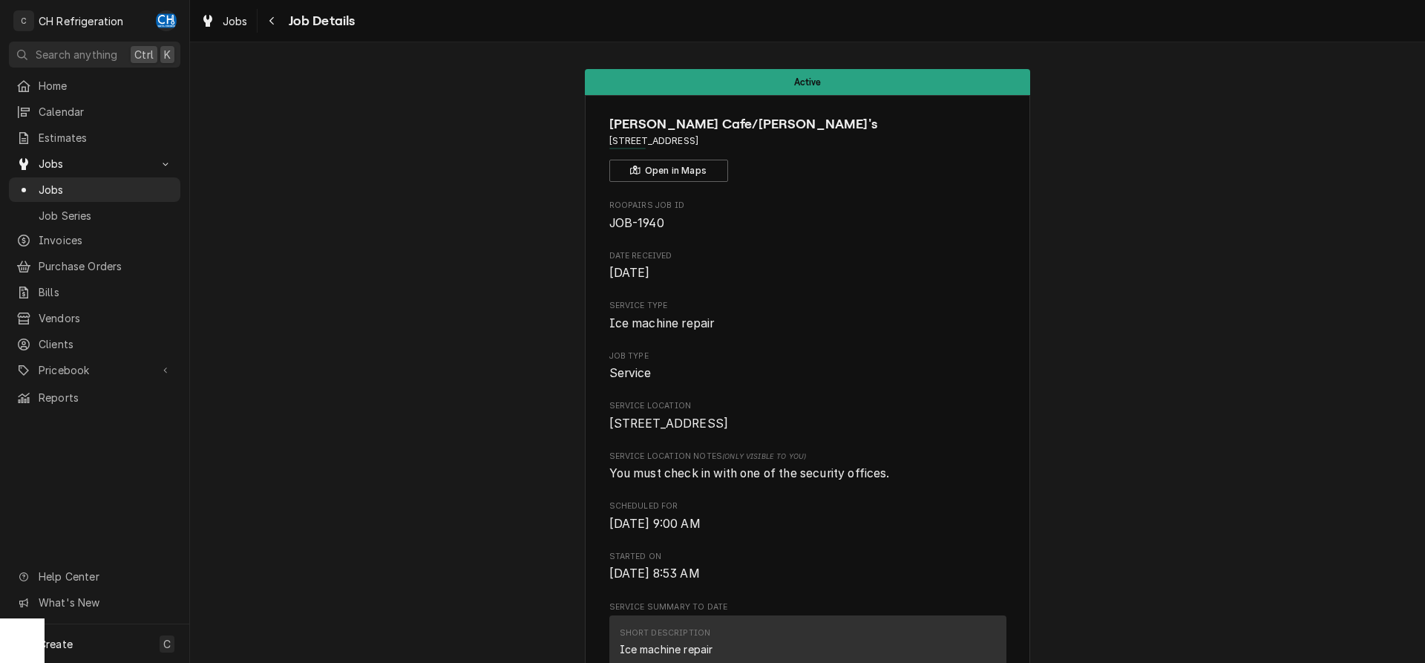
scroll to position [1817, 0]
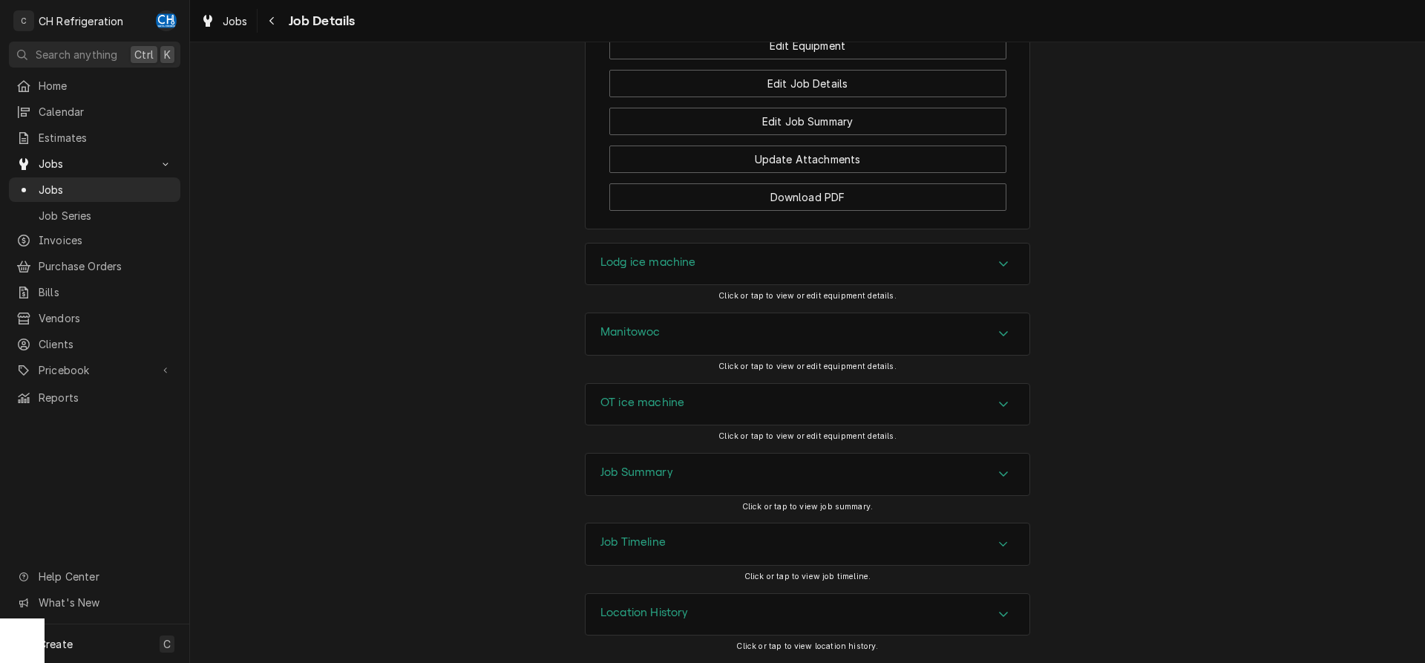
click at [692, 480] on div "Job Summary" at bounding box center [808, 475] width 444 height 42
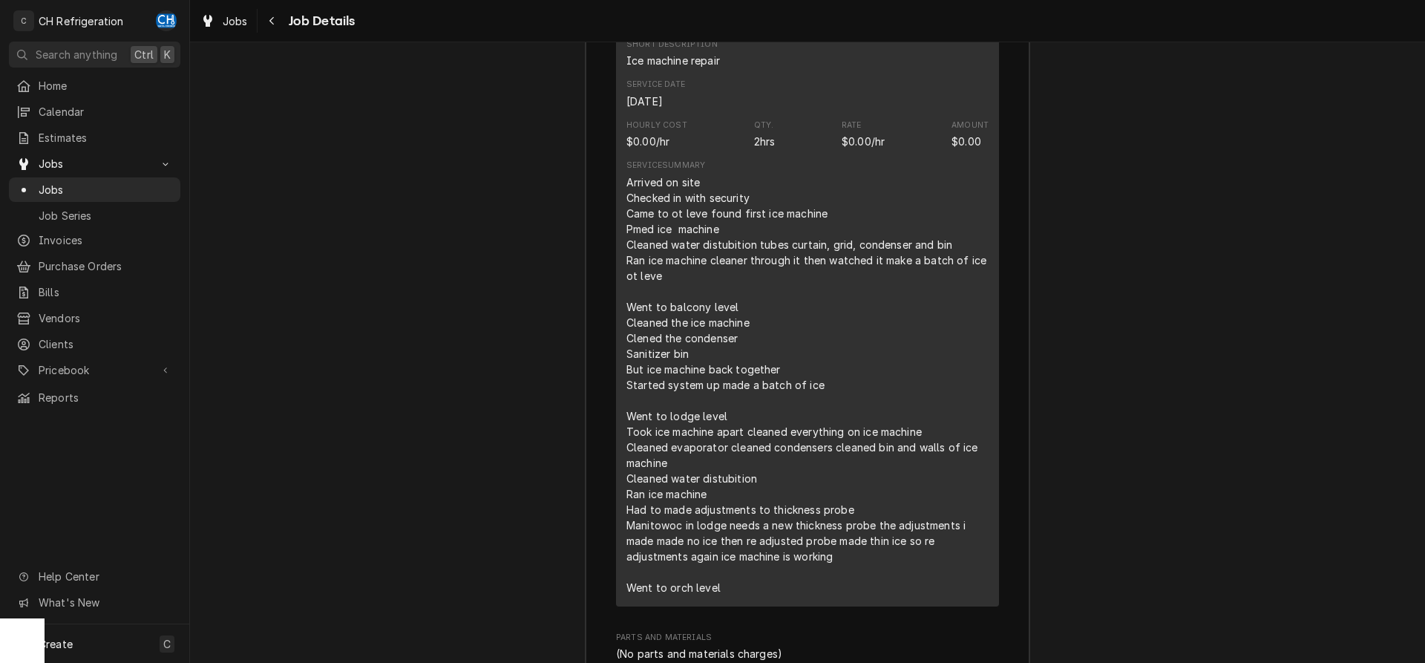
scroll to position [2912, 0]
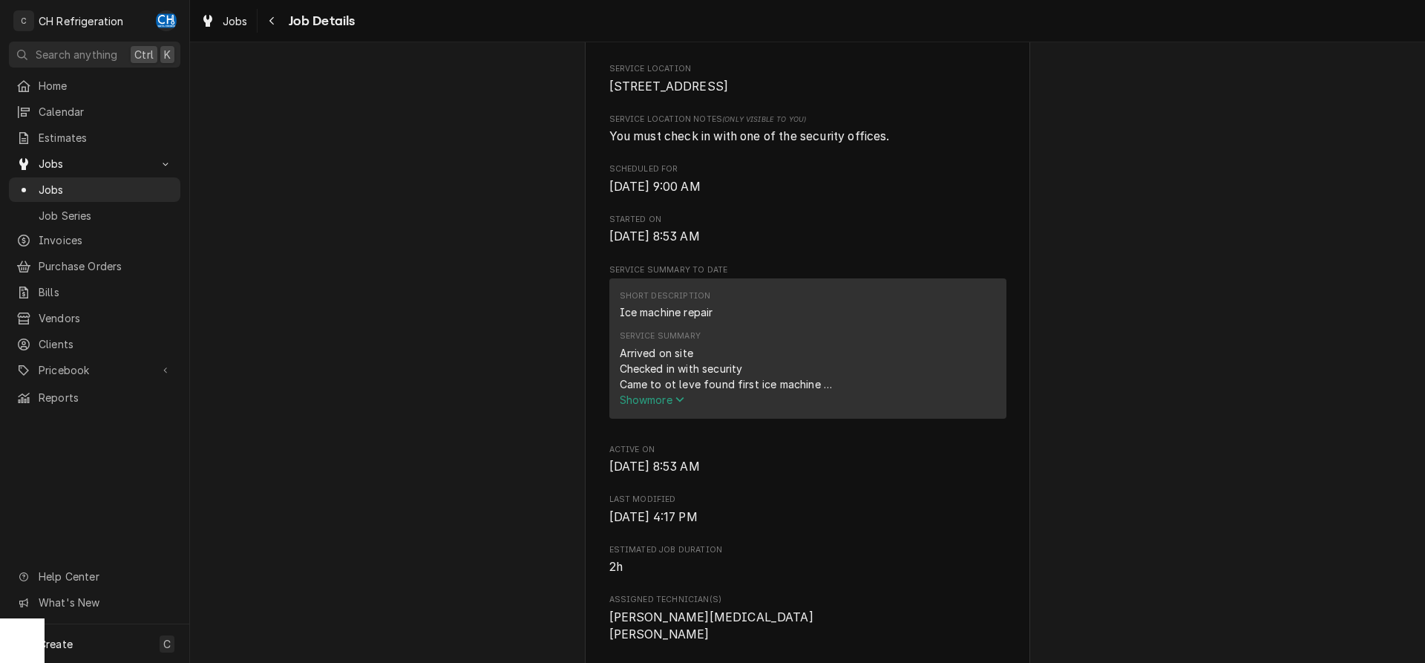
scroll to position [0, 0]
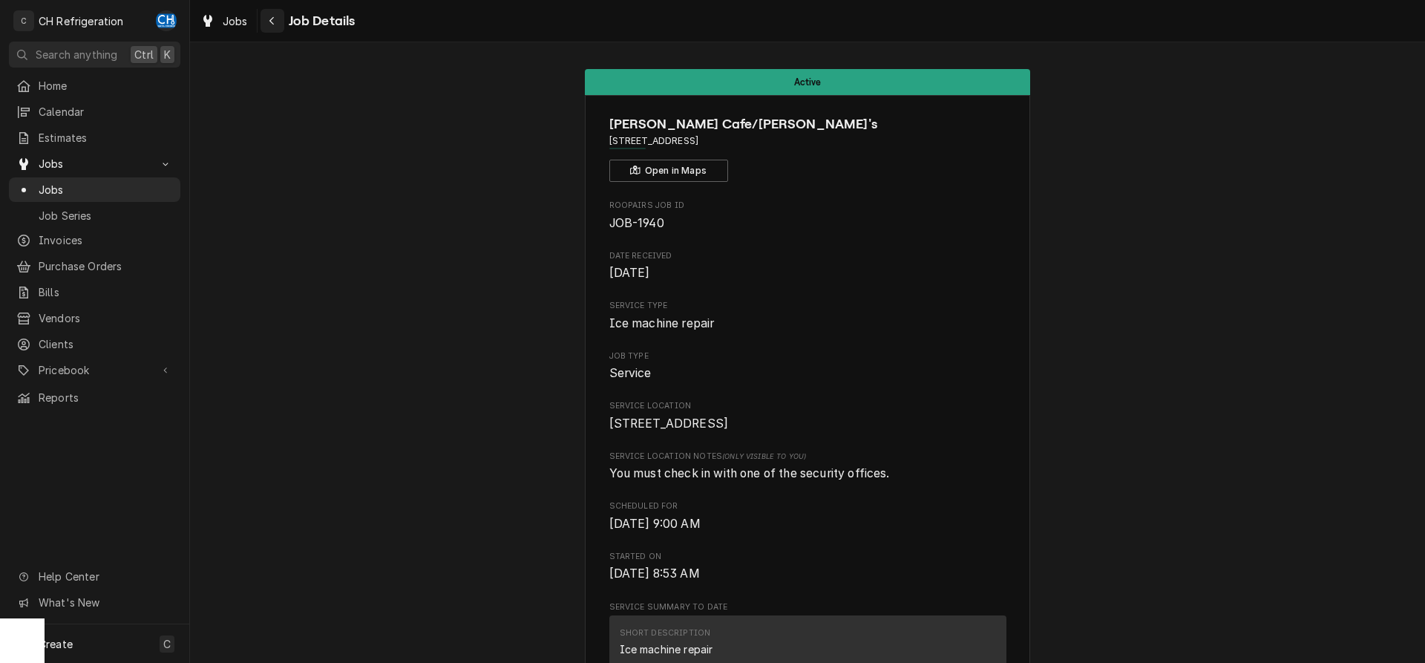
click at [283, 26] on button "Navigate back" at bounding box center [273, 21] width 24 height 24
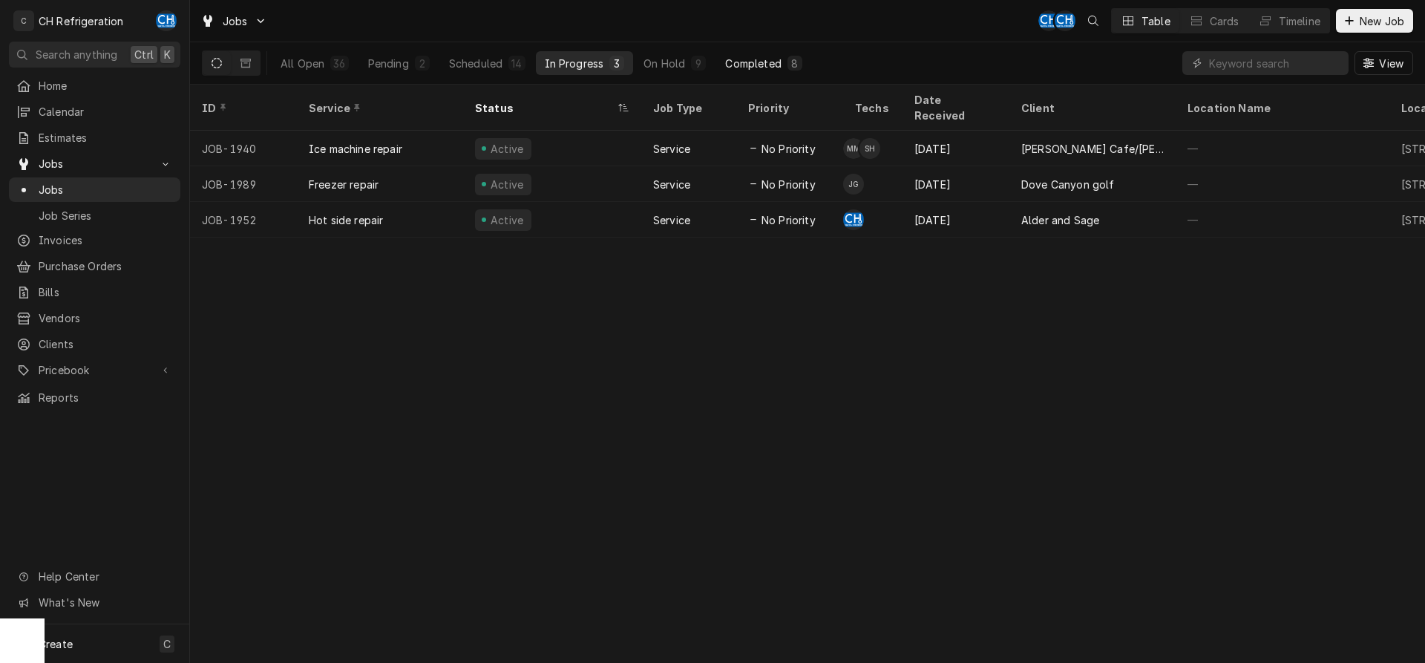
click at [777, 57] on div "Completed" at bounding box center [753, 64] width 56 height 16
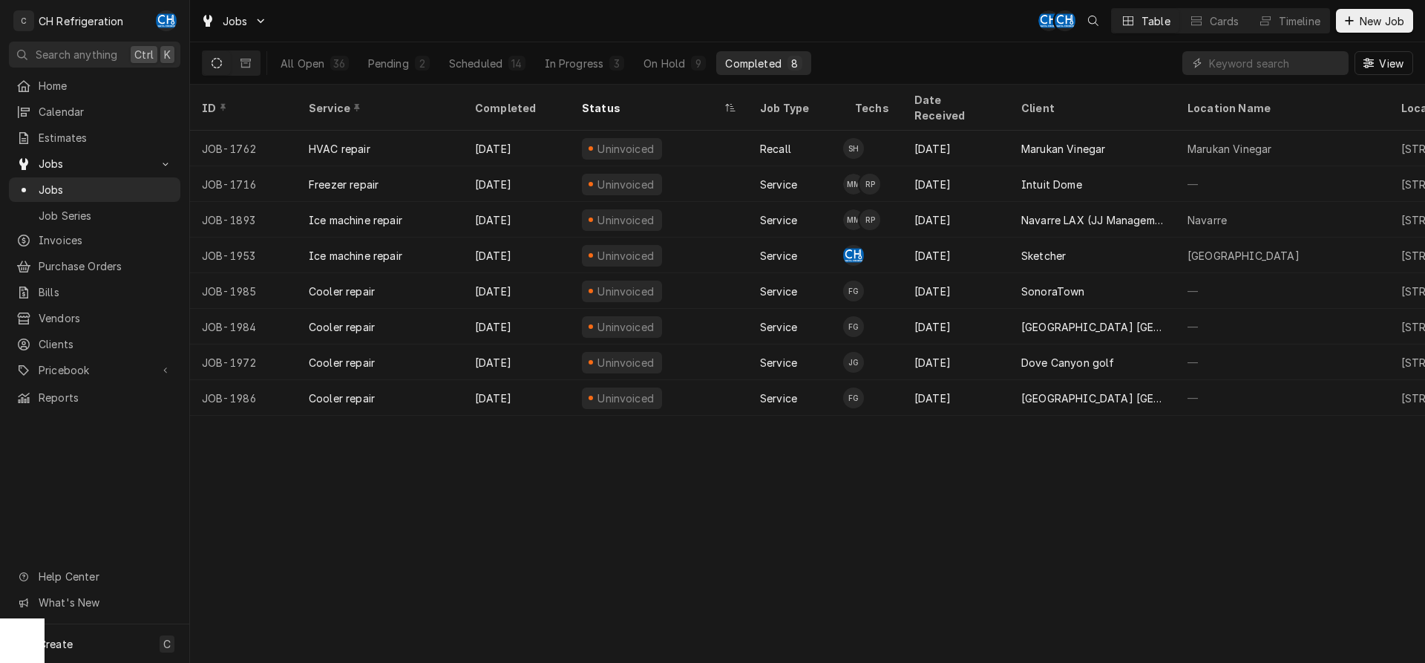
click at [731, 61] on div "Completed" at bounding box center [753, 64] width 56 height 16
